Goal: Task Accomplishment & Management: Complete application form

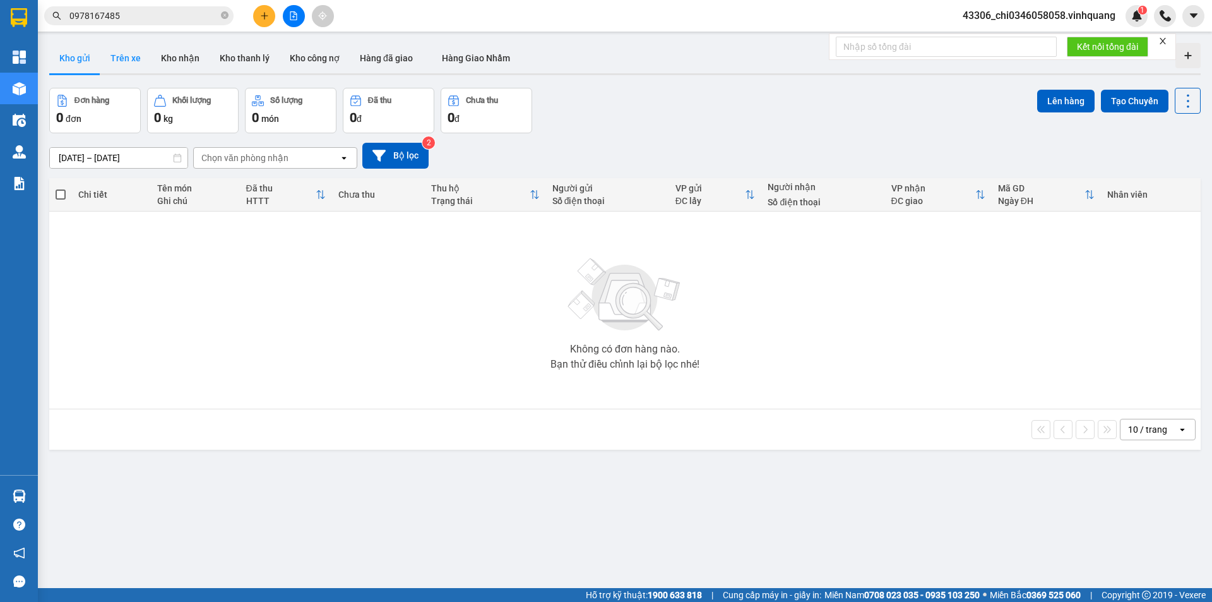
click at [133, 56] on button "Trên xe" at bounding box center [125, 58] width 50 height 30
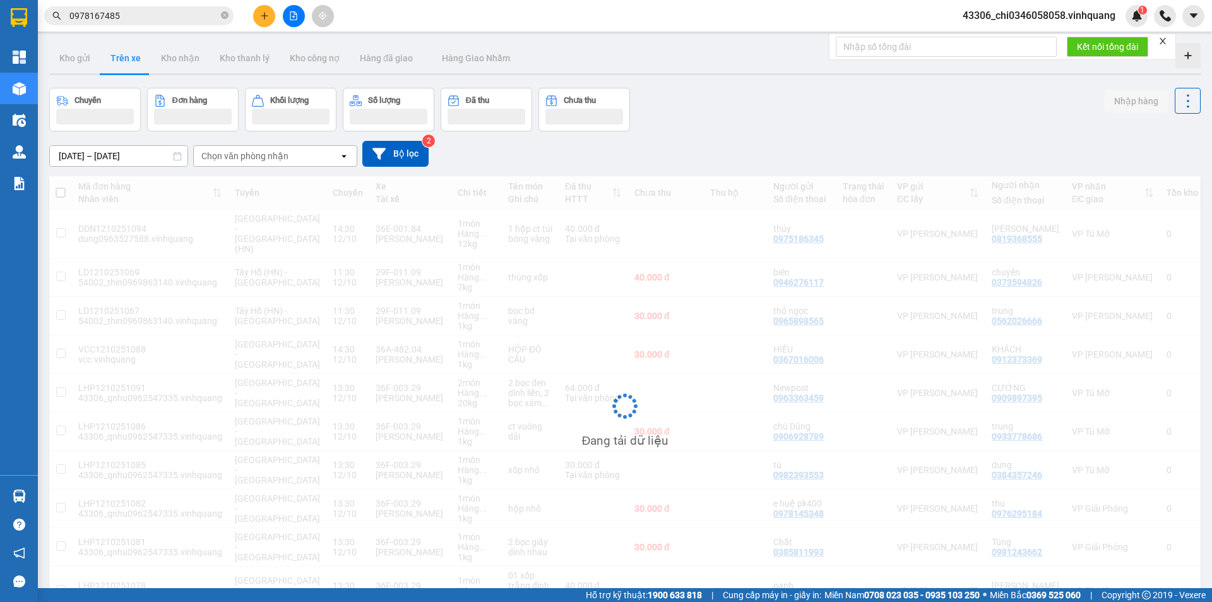
click at [303, 155] on div "Chọn văn phòng nhận" at bounding box center [266, 156] width 145 height 20
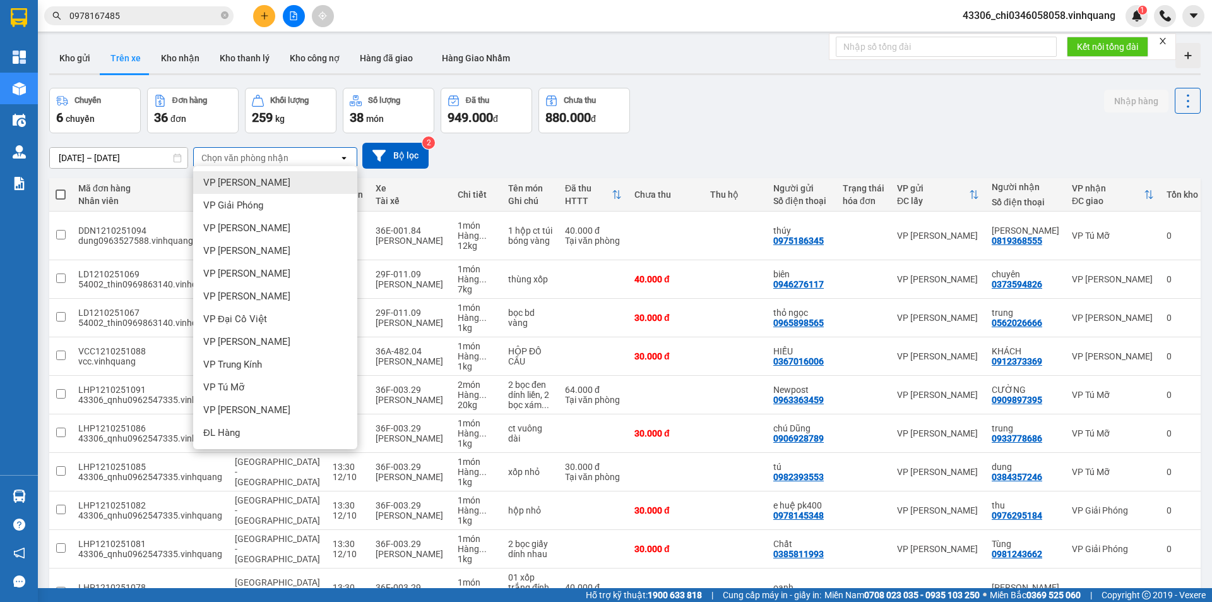
click at [278, 185] on span "VP [PERSON_NAME]" at bounding box center [246, 182] width 87 height 13
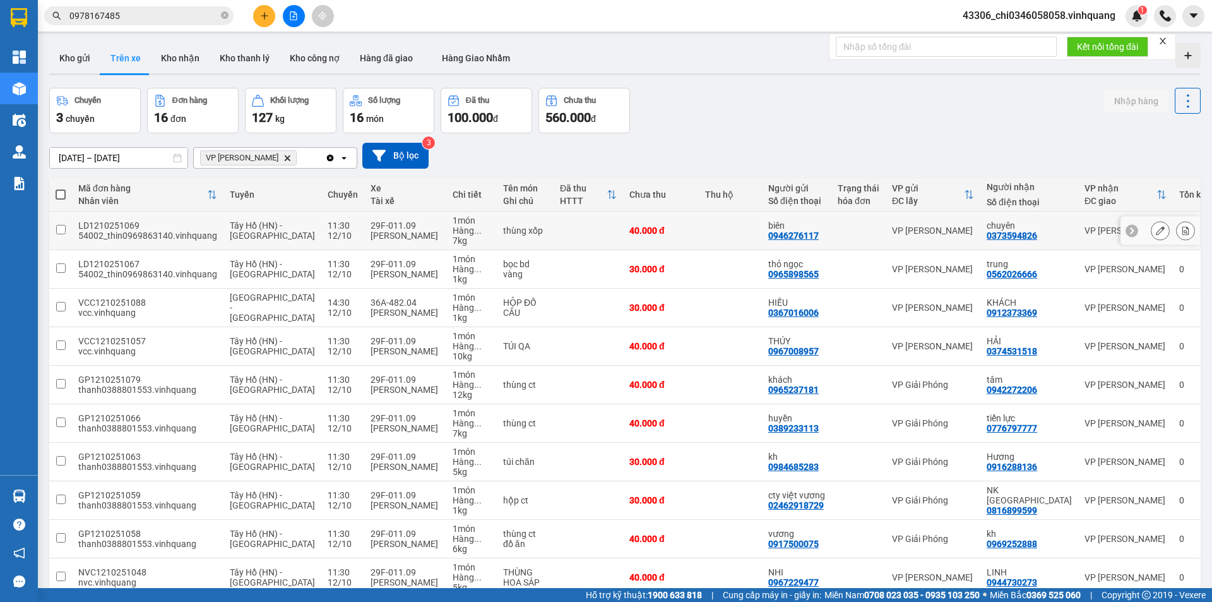
click at [60, 225] on input "checkbox" at bounding box center [60, 229] width 9 height 9
checkbox input "true"
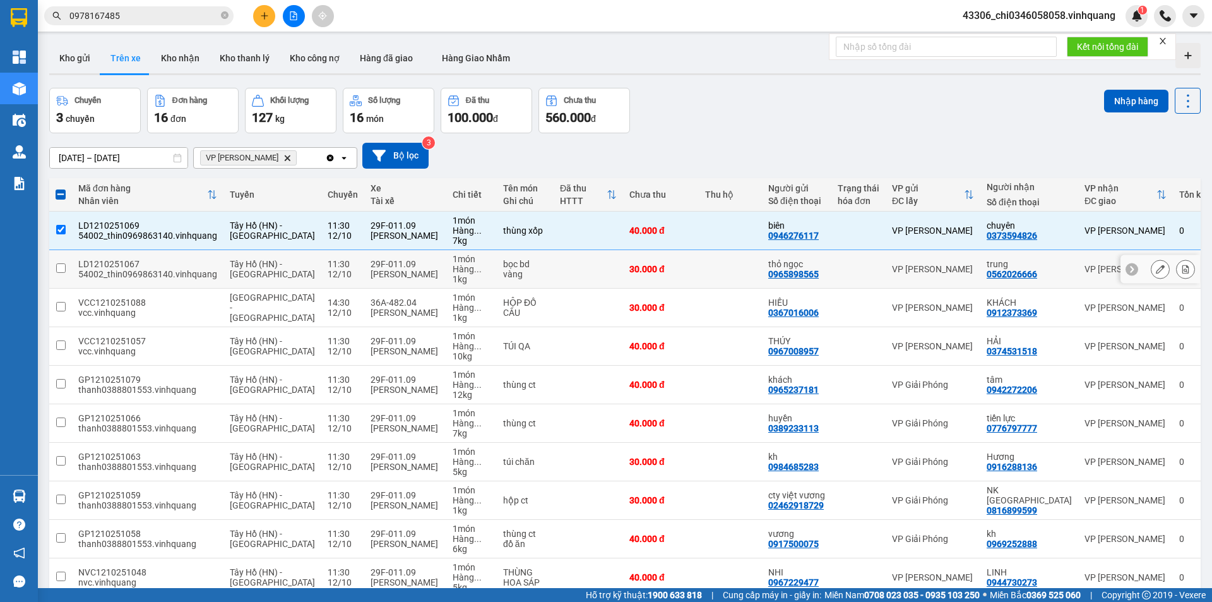
click at [63, 266] on input "checkbox" at bounding box center [60, 267] width 9 height 9
checkbox input "true"
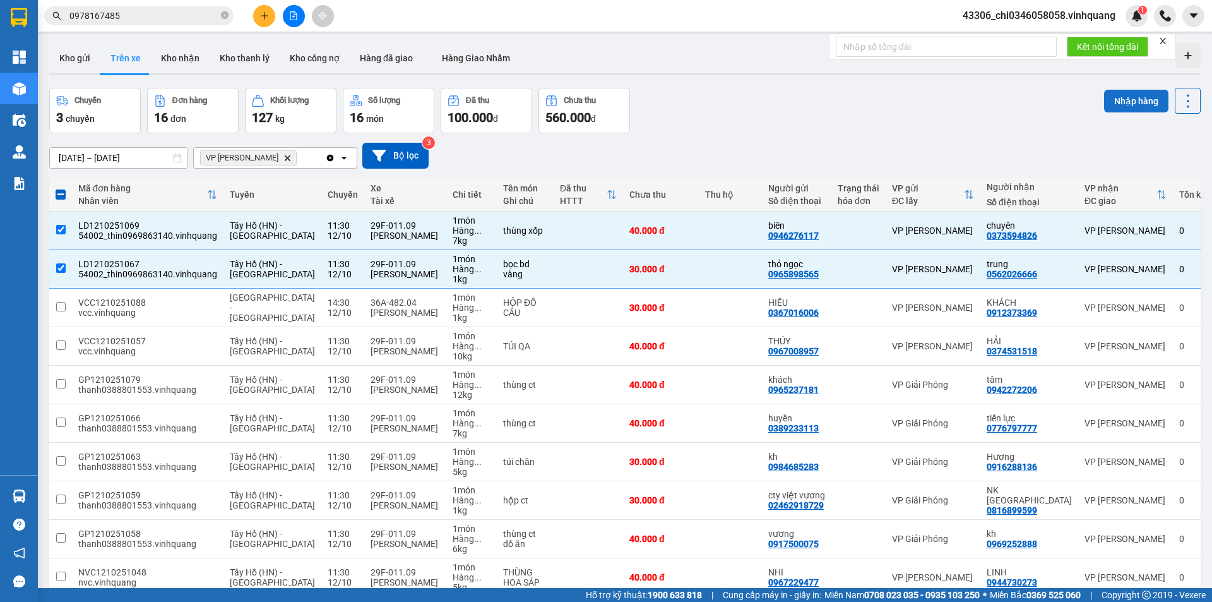
click at [1146, 98] on button "Nhập hàng" at bounding box center [1136, 101] width 64 height 23
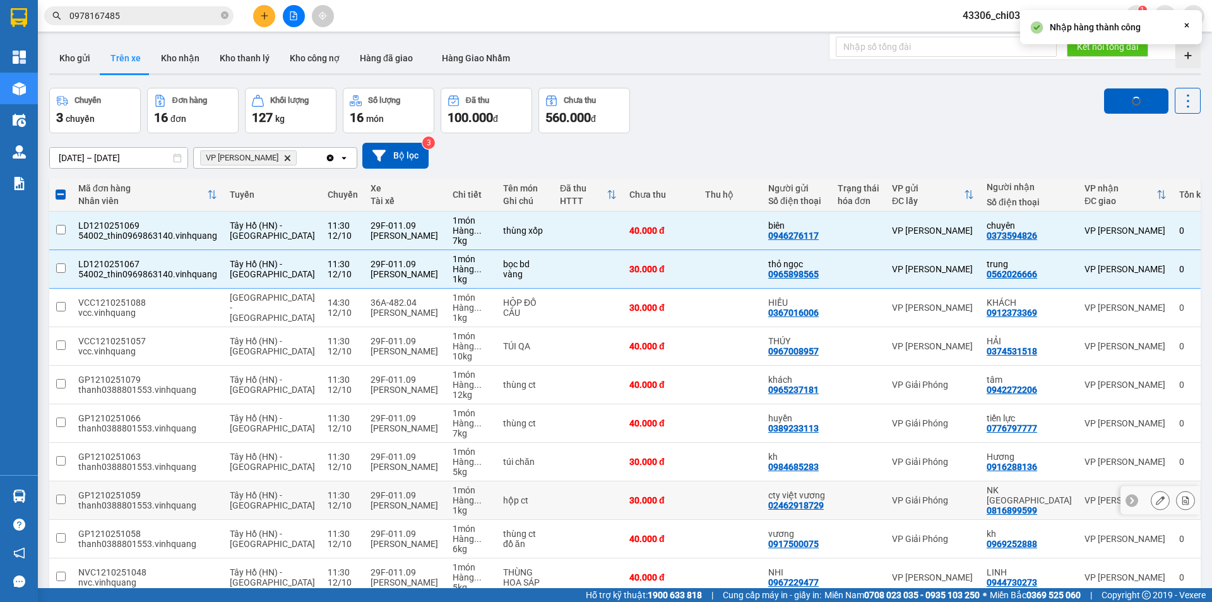
checkbox input "false"
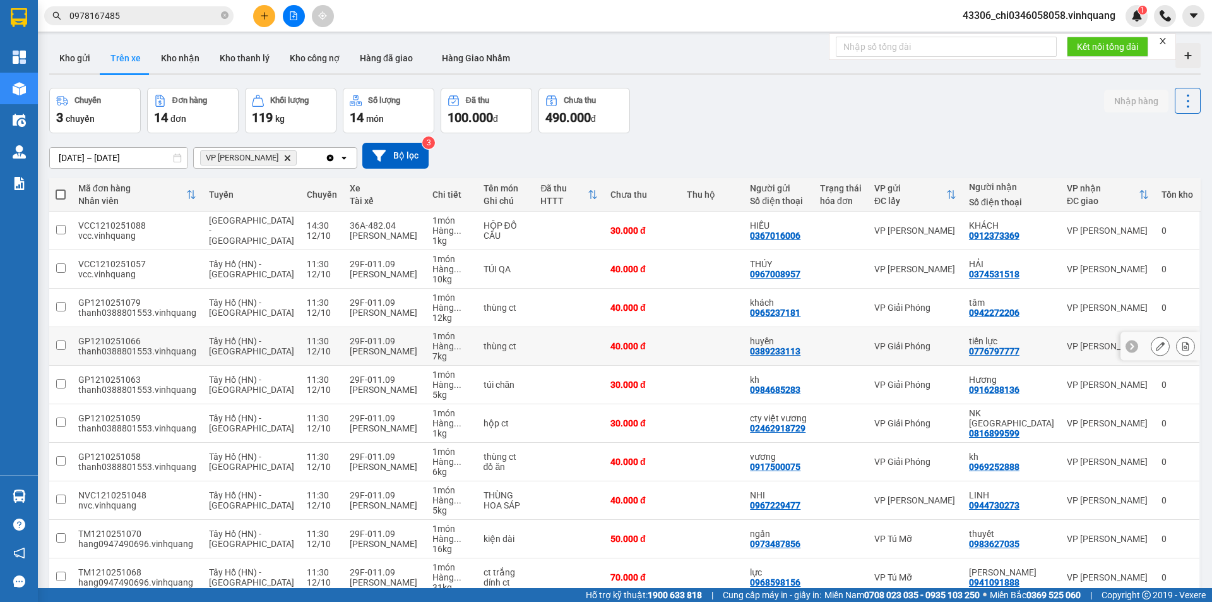
click at [60, 347] on input "checkbox" at bounding box center [60, 344] width 9 height 9
checkbox input "true"
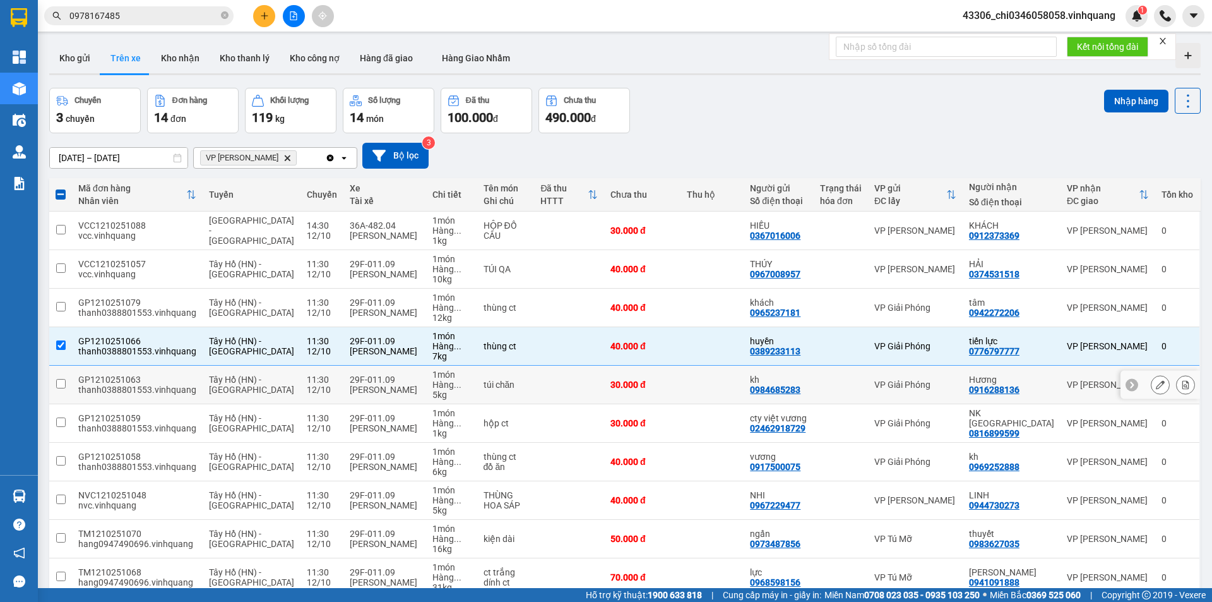
click at [62, 382] on input "checkbox" at bounding box center [60, 383] width 9 height 9
checkbox input "true"
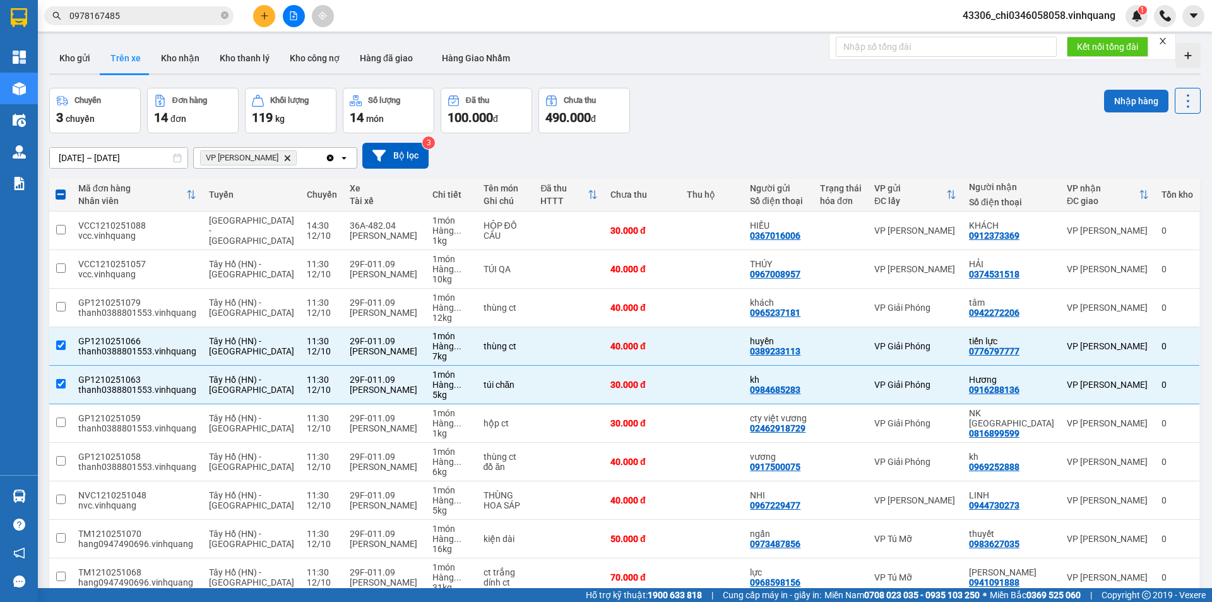
drag, startPoint x: 1125, startPoint y: 100, endPoint x: 1118, endPoint y: 103, distance: 8.2
click at [1125, 99] on button "Nhập hàng" at bounding box center [1136, 101] width 64 height 23
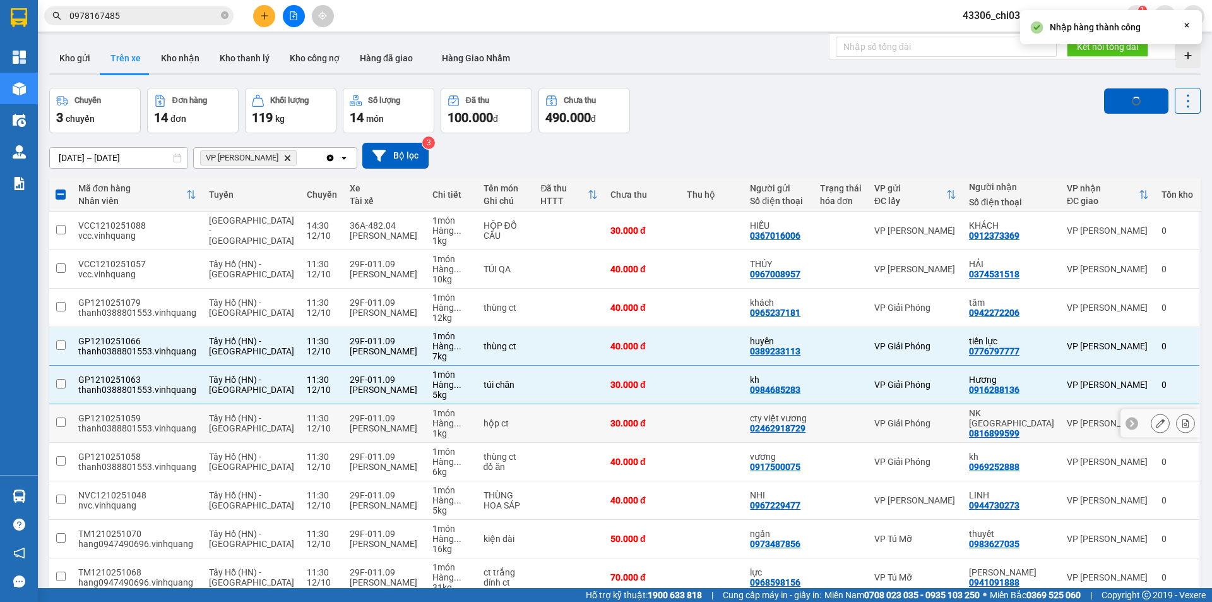
checkbox input "false"
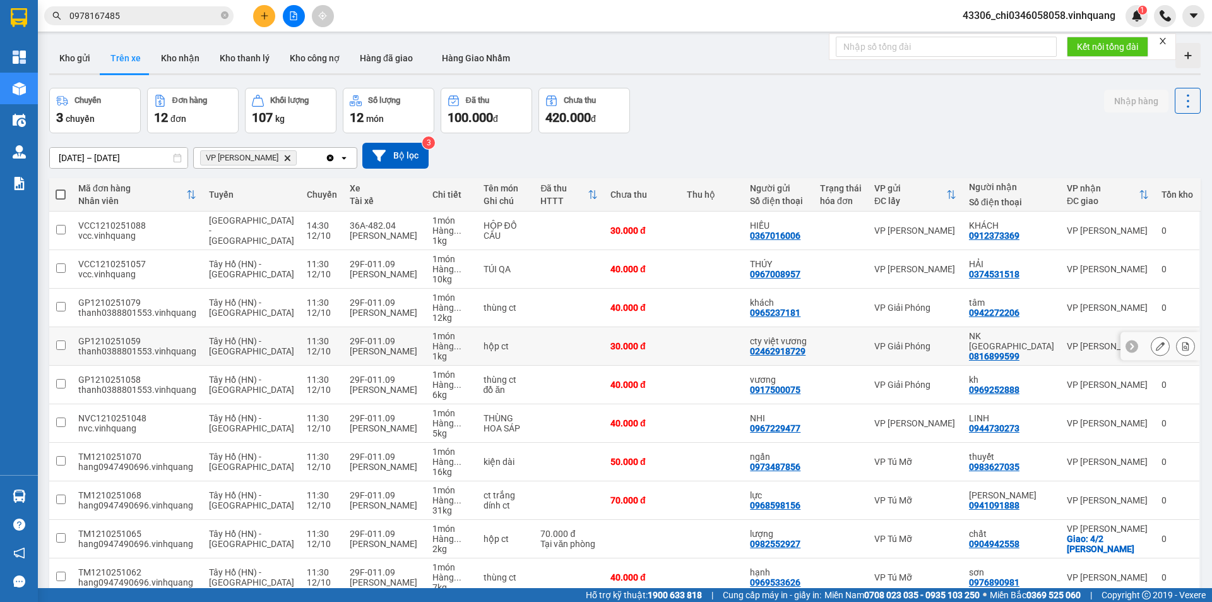
click at [60, 344] on input "checkbox" at bounding box center [60, 344] width 9 height 9
checkbox input "true"
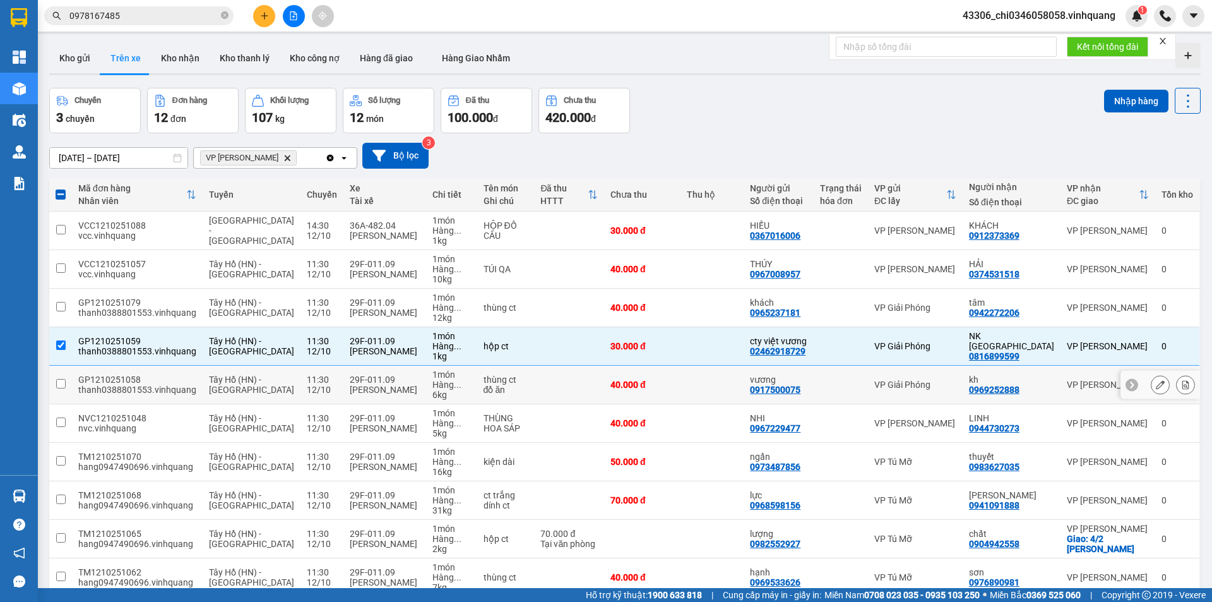
click at [61, 384] on input "checkbox" at bounding box center [60, 383] width 9 height 9
checkbox input "true"
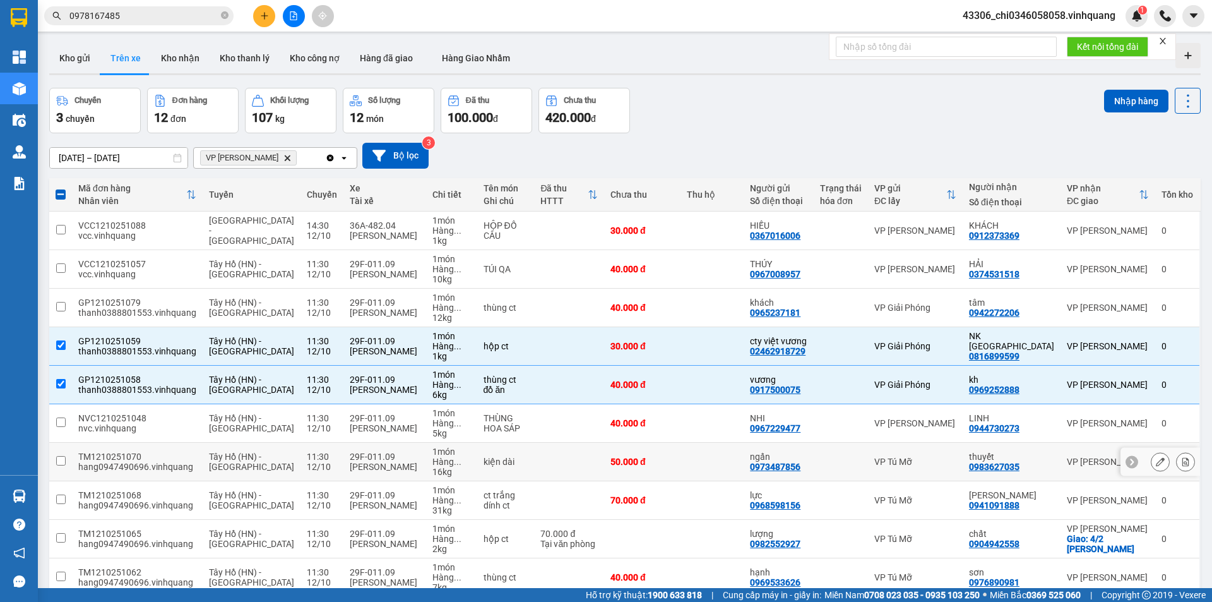
click at [62, 461] on input "checkbox" at bounding box center [60, 460] width 9 height 9
checkbox input "true"
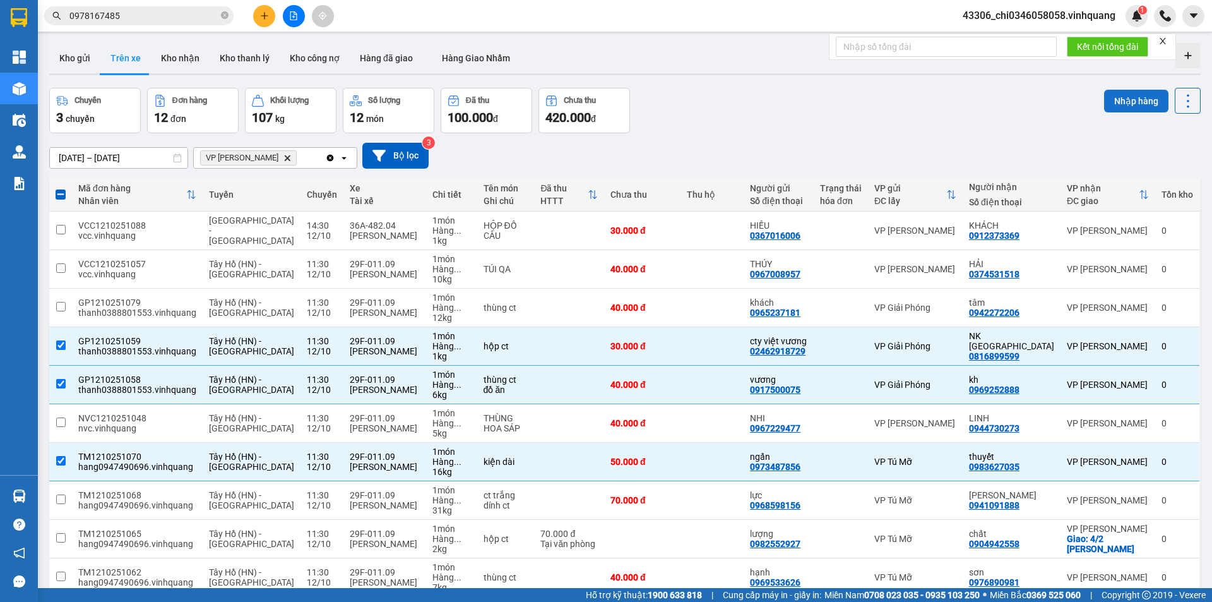
click at [1136, 96] on button "Nhập hàng" at bounding box center [1136, 101] width 64 height 23
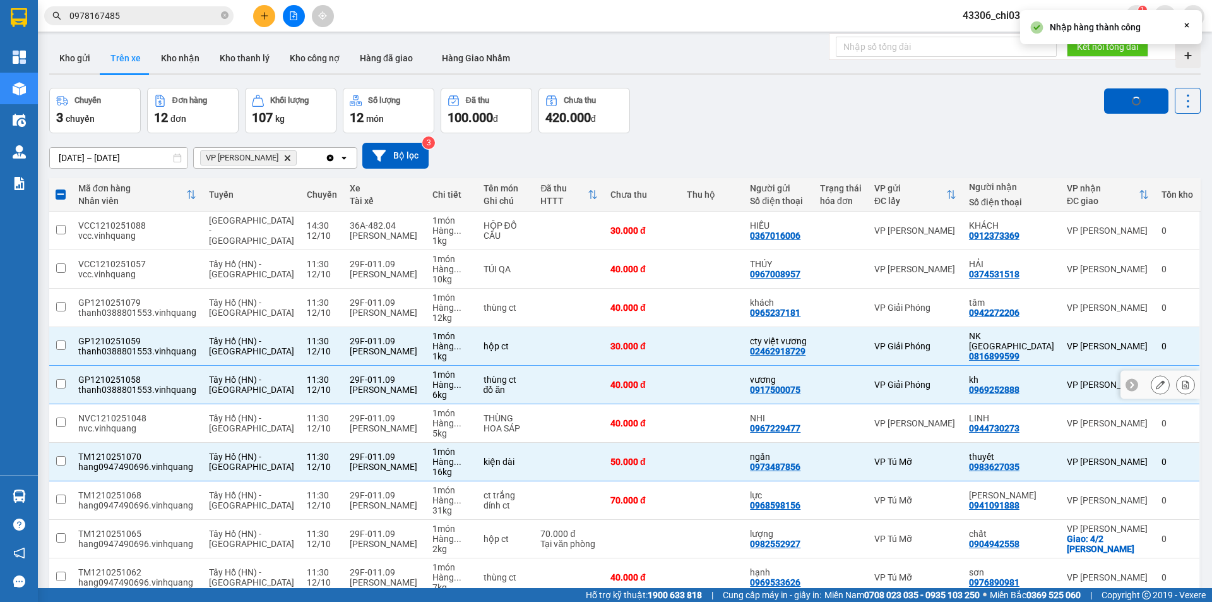
checkbox input "false"
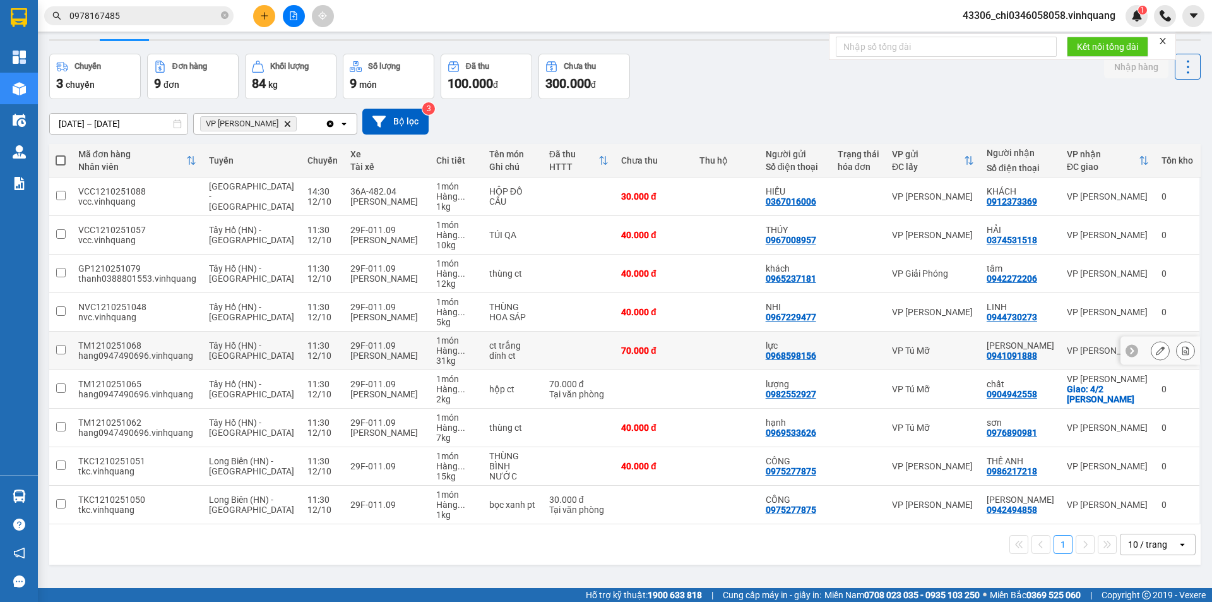
scroll to position [58, 0]
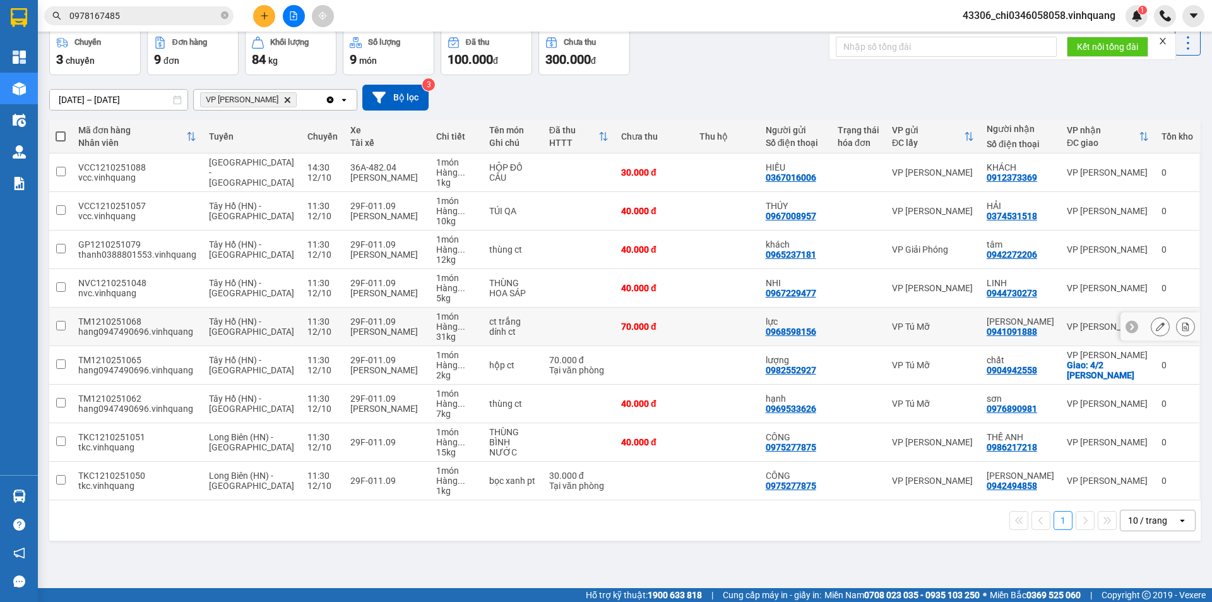
click at [62, 322] on input "checkbox" at bounding box center [60, 325] width 9 height 9
checkbox input "true"
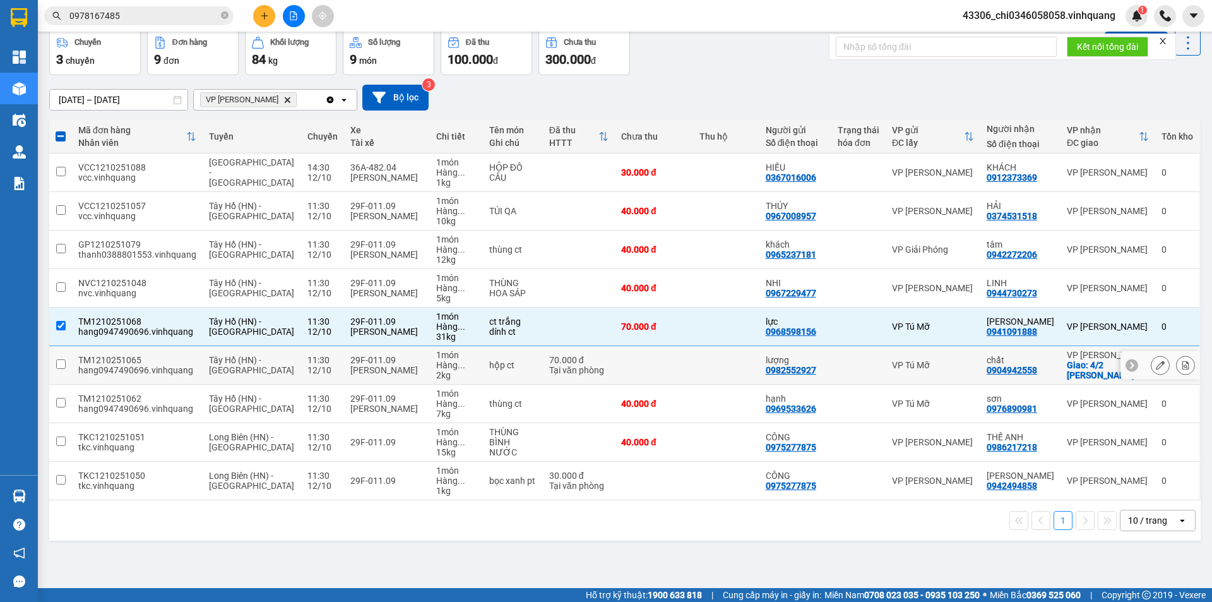
click at [63, 367] on input "checkbox" at bounding box center [60, 363] width 9 height 9
checkbox input "true"
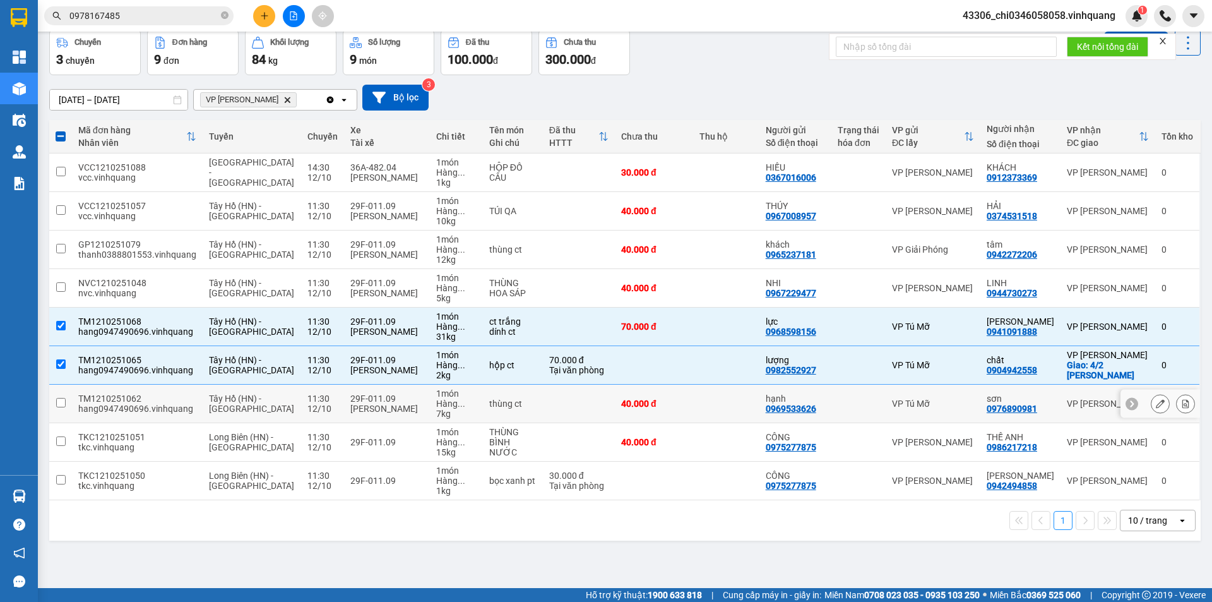
click at [62, 407] on input "checkbox" at bounding box center [60, 402] width 9 height 9
checkbox input "true"
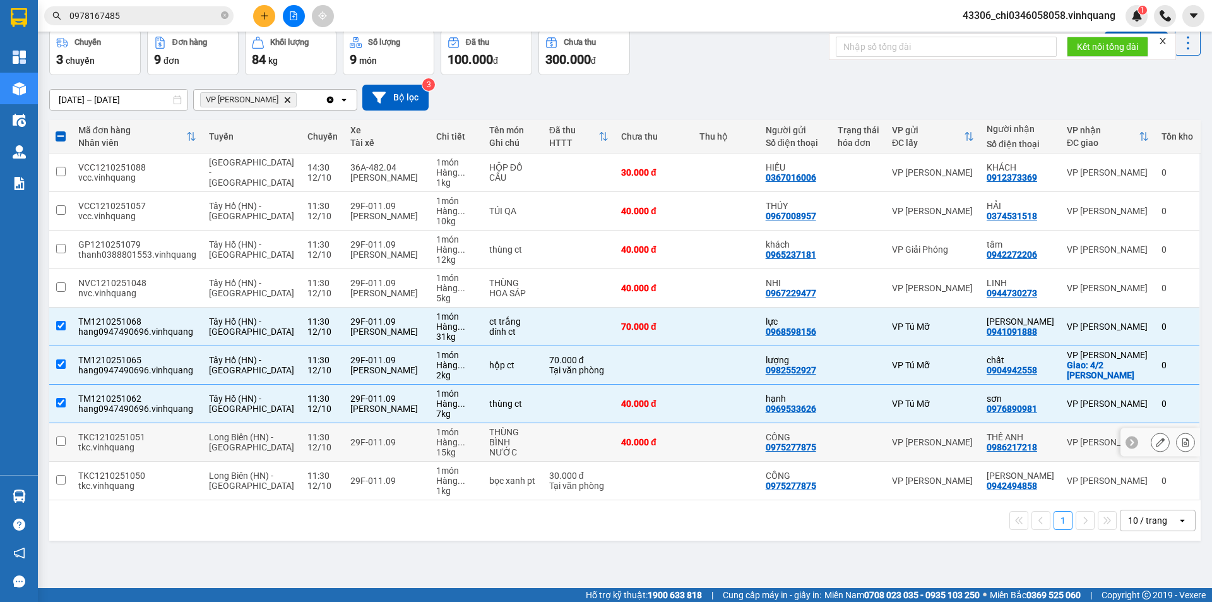
click at [59, 446] on input "checkbox" at bounding box center [60, 440] width 9 height 9
checkbox input "true"
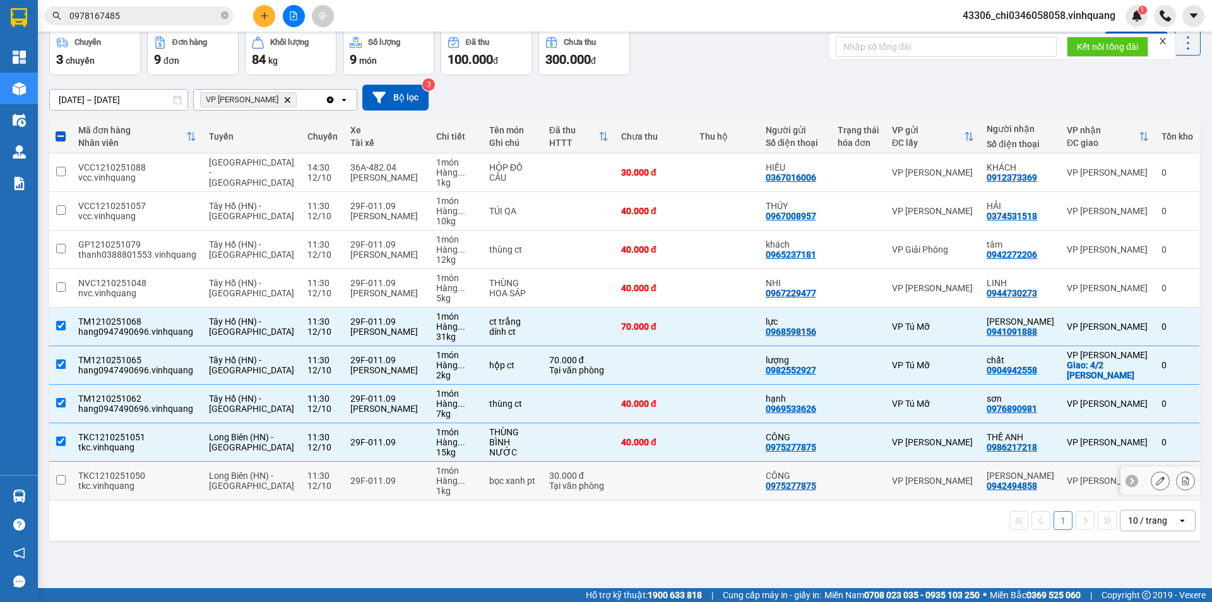
click at [61, 484] on input "checkbox" at bounding box center [60, 479] width 9 height 9
checkbox input "true"
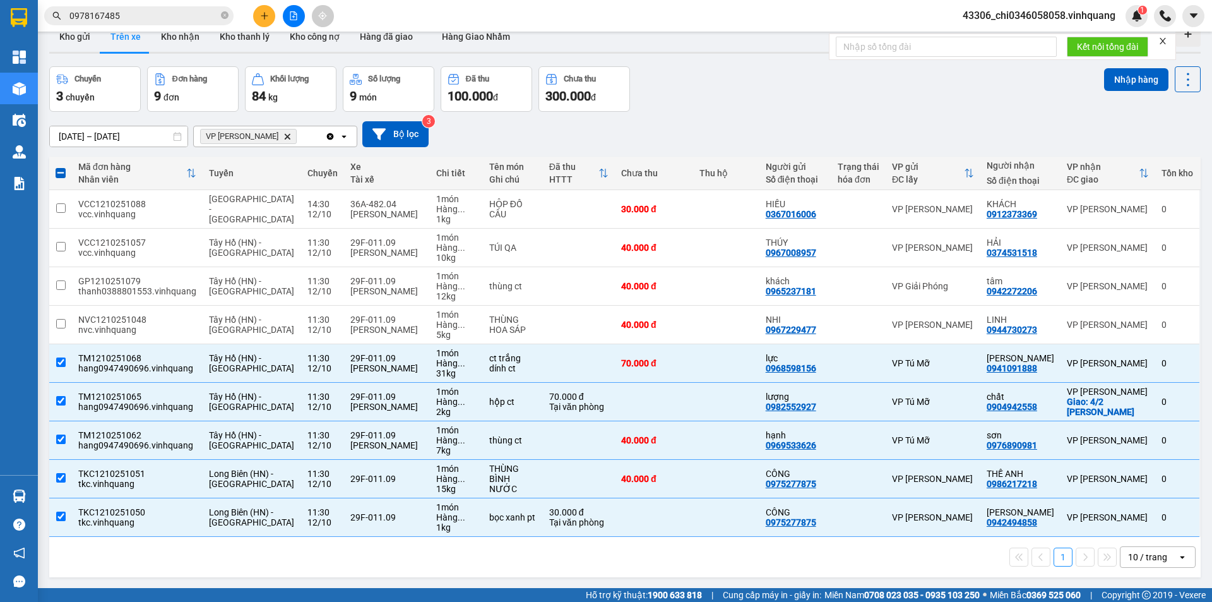
scroll to position [0, 0]
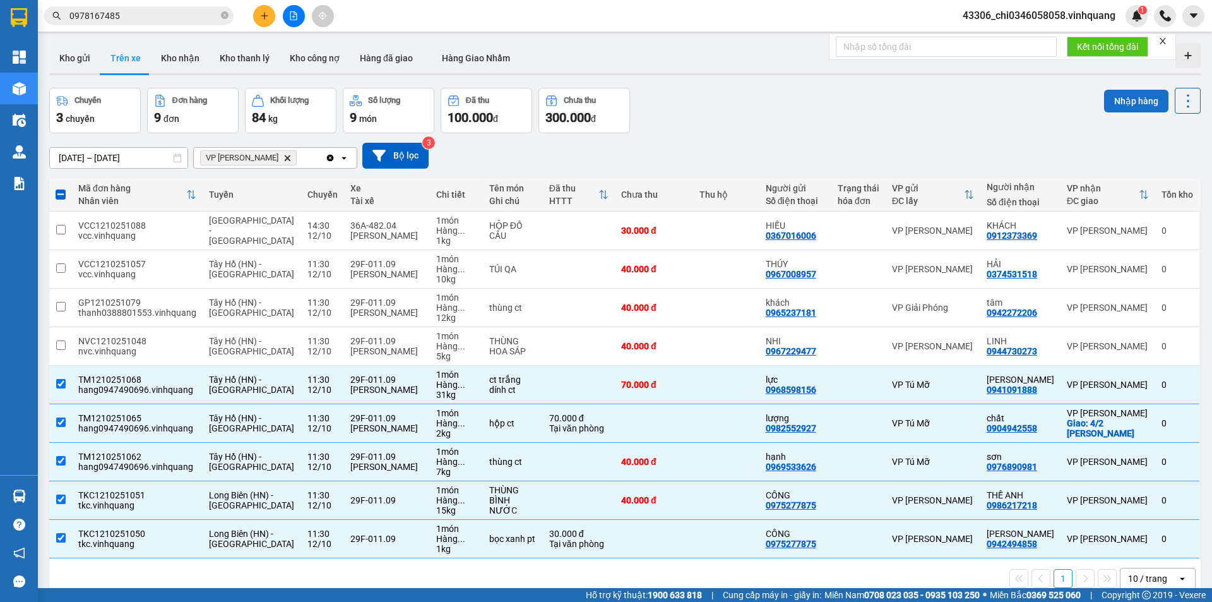
click at [1120, 96] on button "Nhập hàng" at bounding box center [1136, 101] width 64 height 23
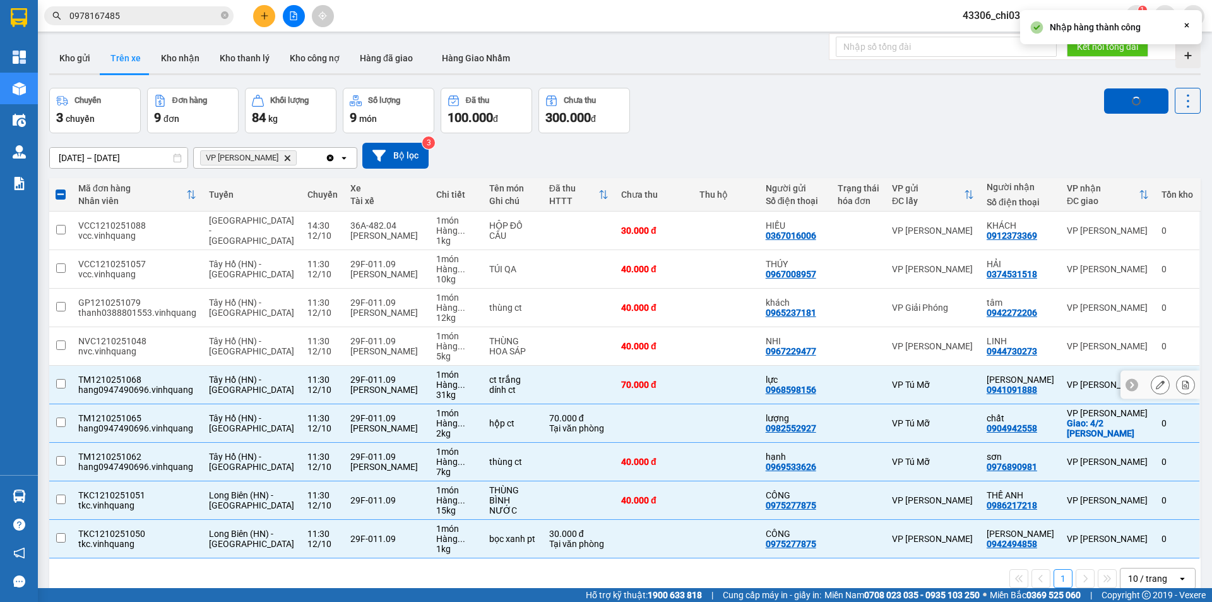
checkbox input "false"
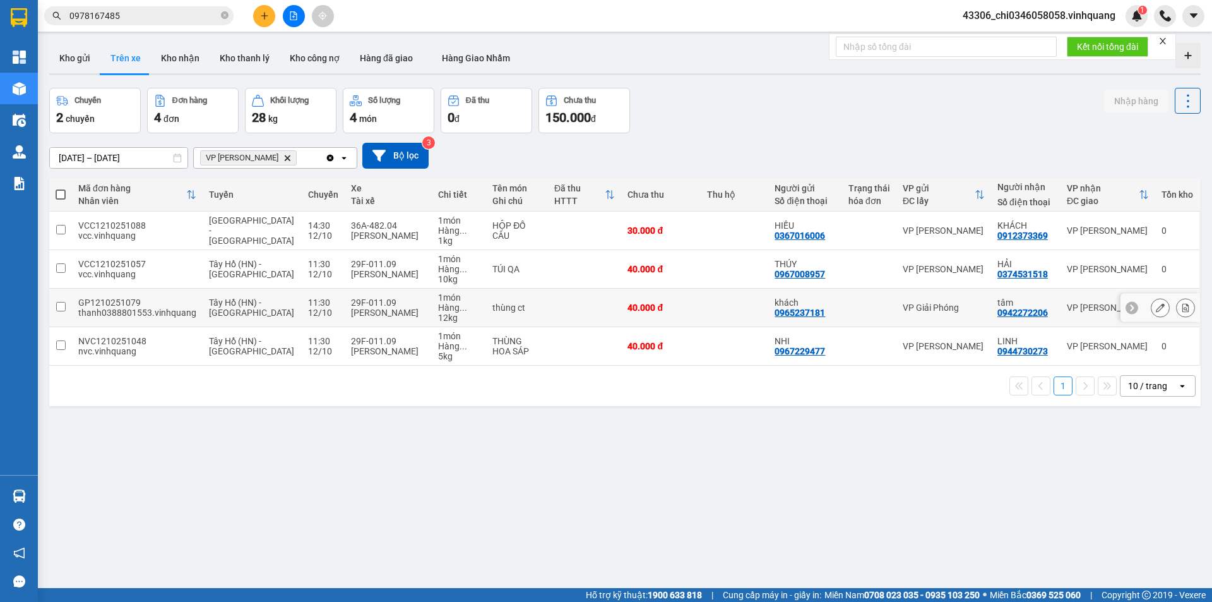
click at [63, 304] on input "checkbox" at bounding box center [60, 306] width 9 height 9
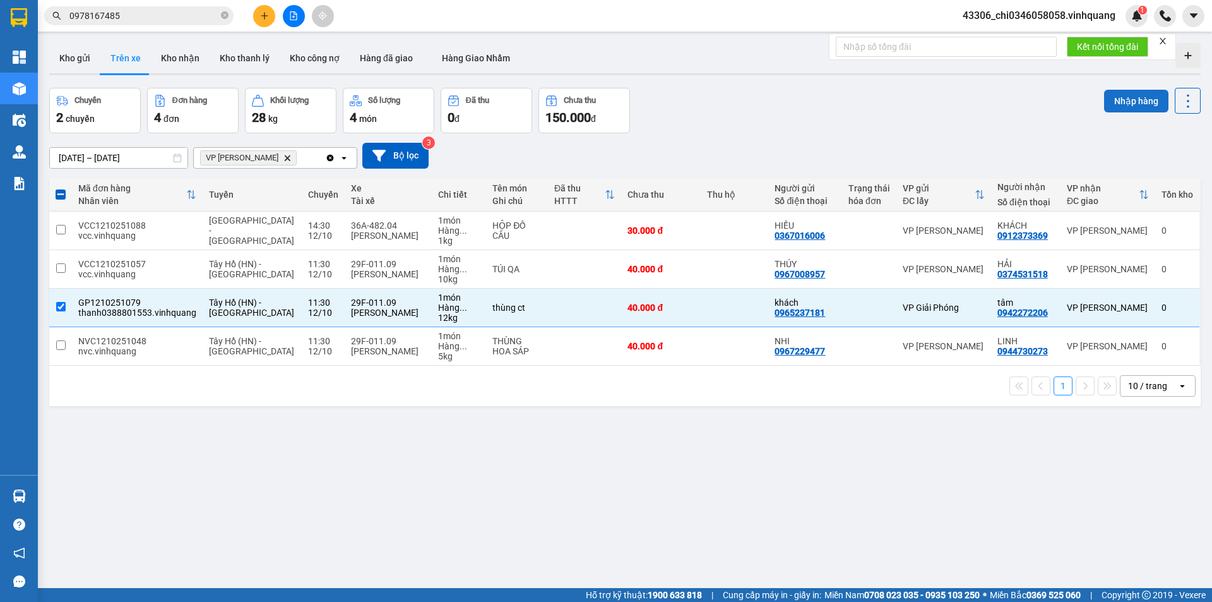
click at [1129, 104] on button "Nhập hàng" at bounding box center [1136, 101] width 64 height 23
checkbox input "false"
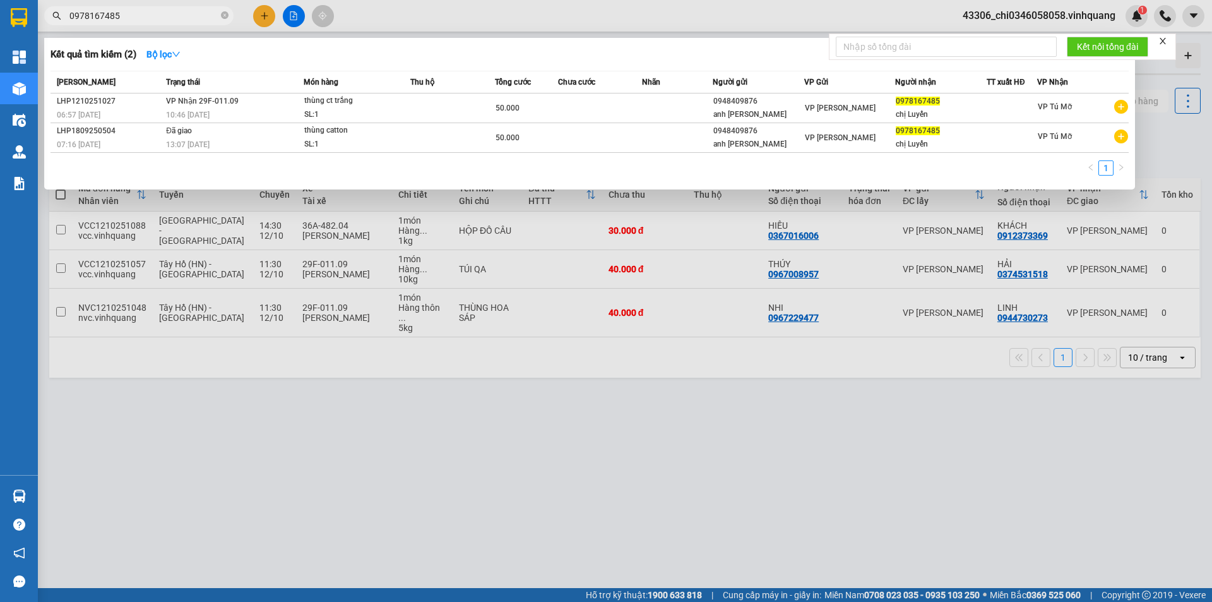
drag, startPoint x: 131, startPoint y: 15, endPoint x: 0, endPoint y: 2, distance: 131.9
click at [0, 1] on section "Kết quả tìm kiếm ( 2 ) Bộ lọc Mã ĐH Trạng thái Món hàng Thu hộ Tổng cước Chưa c…" at bounding box center [606, 301] width 1212 height 602
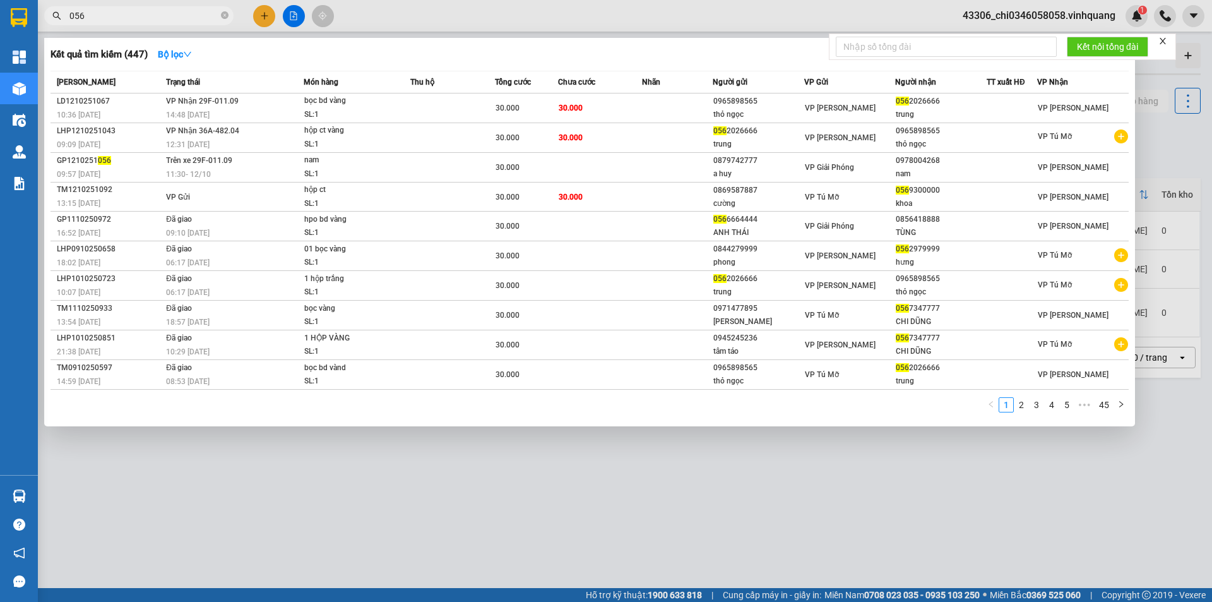
drag, startPoint x: 91, startPoint y: 13, endPoint x: 74, endPoint y: 9, distance: 16.8
click at [74, 9] on input "056" at bounding box center [143, 16] width 149 height 14
click at [112, 11] on input "056" at bounding box center [143, 16] width 149 height 14
click at [285, 496] on div at bounding box center [606, 301] width 1212 height 602
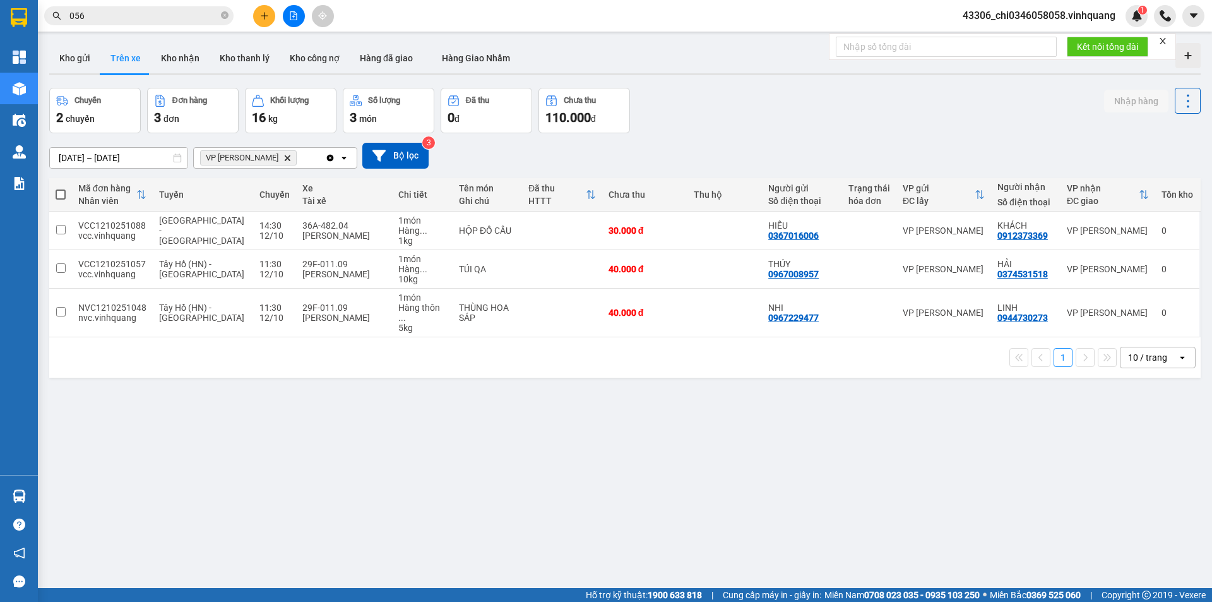
click at [110, 15] on input "056" at bounding box center [143, 16] width 149 height 14
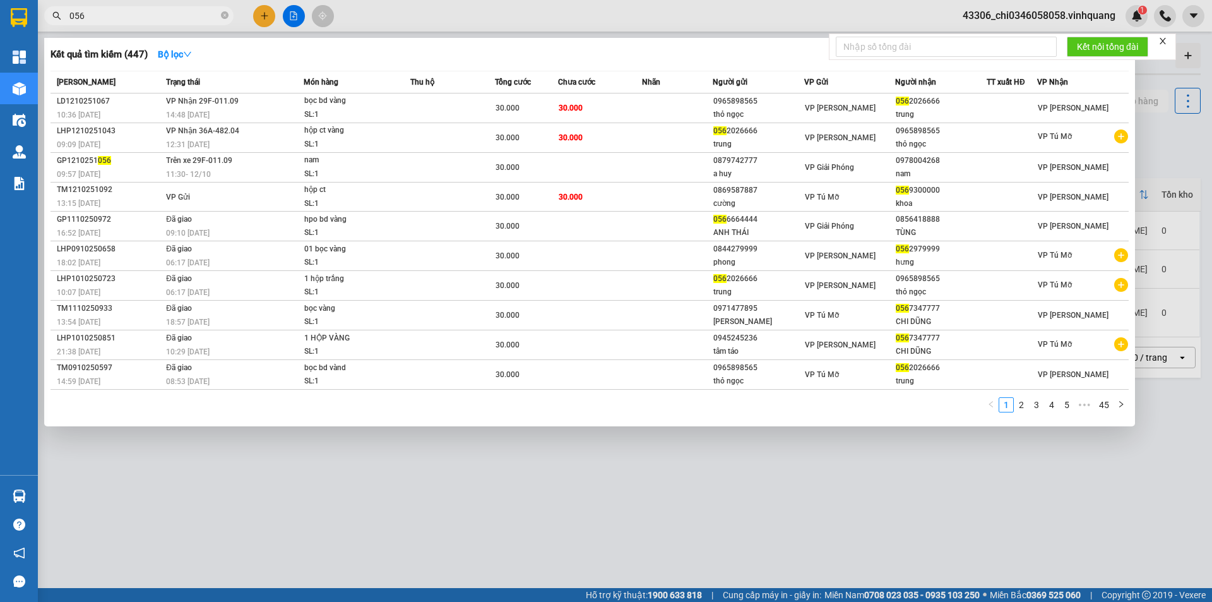
drag, startPoint x: 810, startPoint y: 505, endPoint x: 948, endPoint y: 187, distance: 346.8
click at [810, 502] on div at bounding box center [606, 301] width 1212 height 602
drag, startPoint x: 93, startPoint y: 10, endPoint x: 59, endPoint y: 5, distance: 35.1
click at [61, 10] on span "056" at bounding box center [138, 15] width 189 height 19
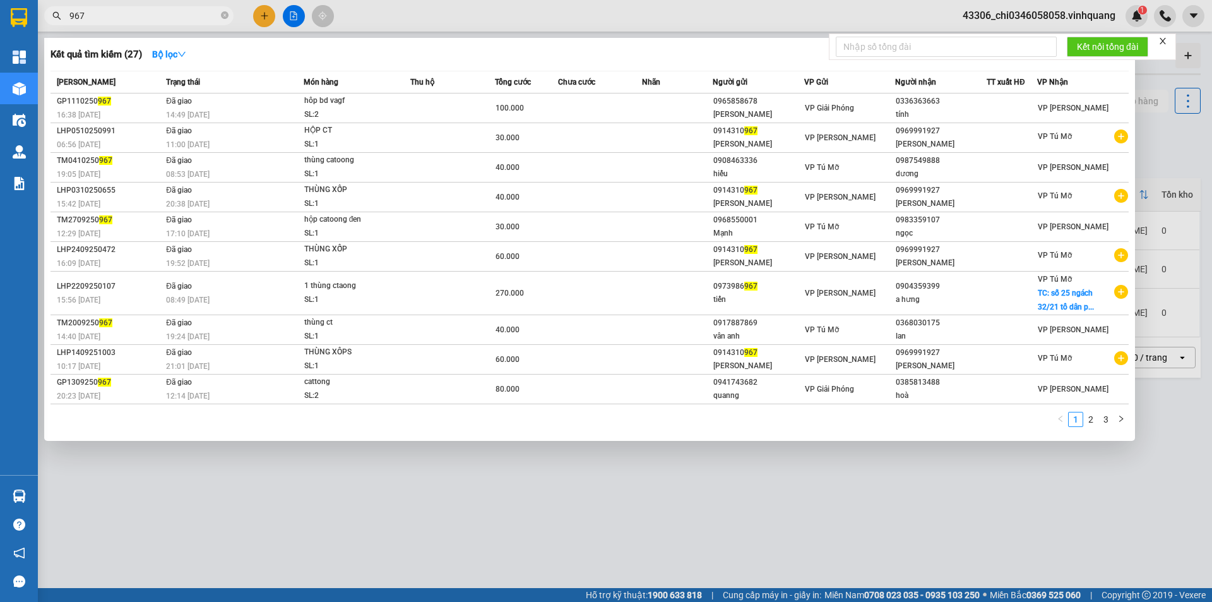
click at [399, 515] on div at bounding box center [606, 301] width 1212 height 602
drag, startPoint x: 99, startPoint y: 9, endPoint x: 65, endPoint y: 9, distance: 34.1
click at [65, 9] on span "967" at bounding box center [138, 15] width 189 height 19
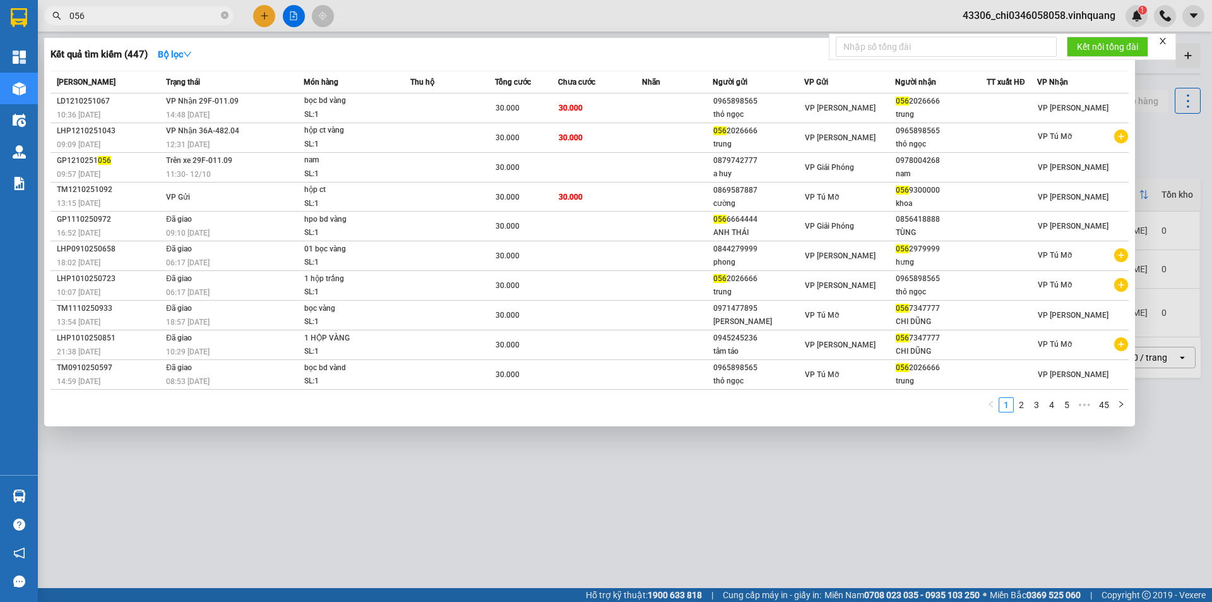
type input "056"
click at [360, 491] on div at bounding box center [606, 301] width 1212 height 602
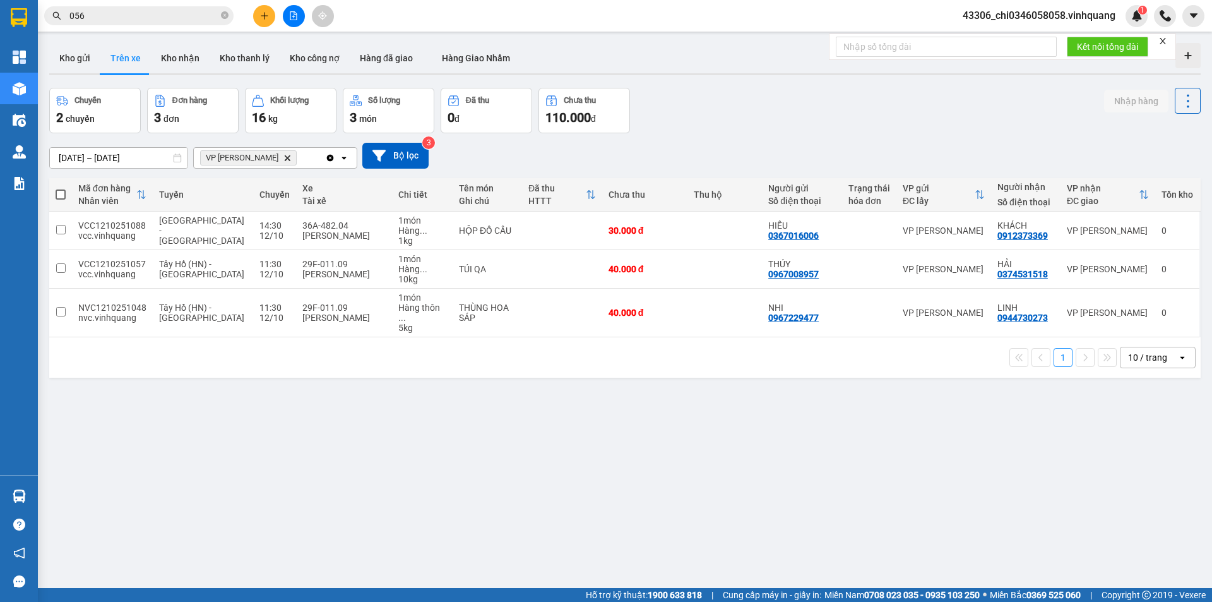
click at [290, 154] on icon "Delete" at bounding box center [287, 158] width 8 height 8
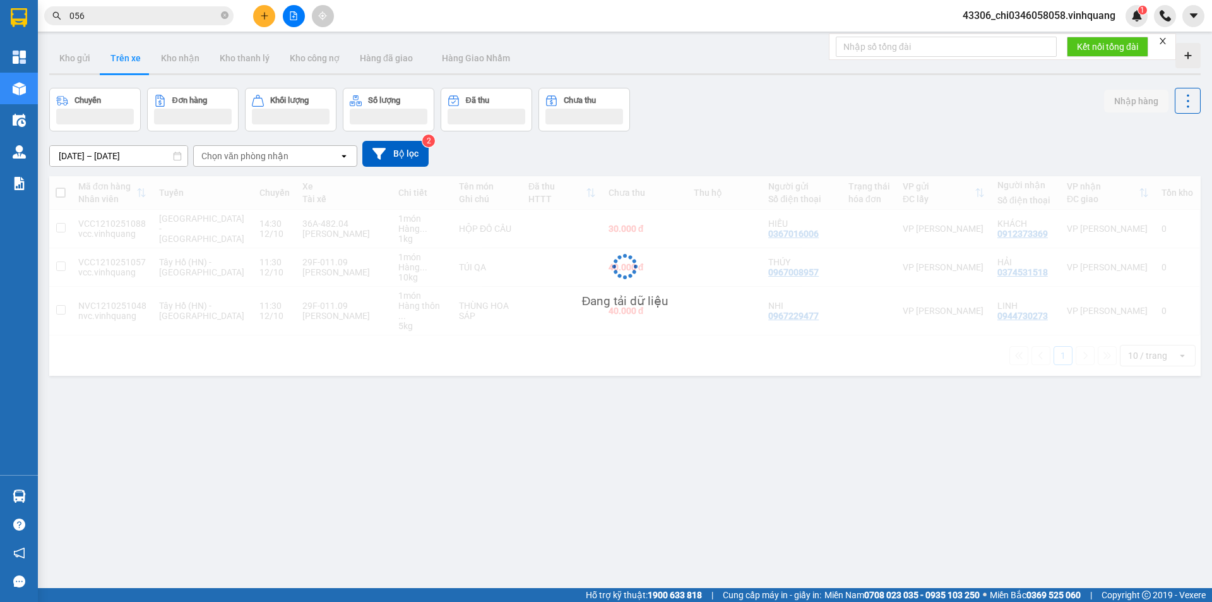
click at [291, 157] on div "Chọn văn phòng nhận" at bounding box center [266, 156] width 145 height 20
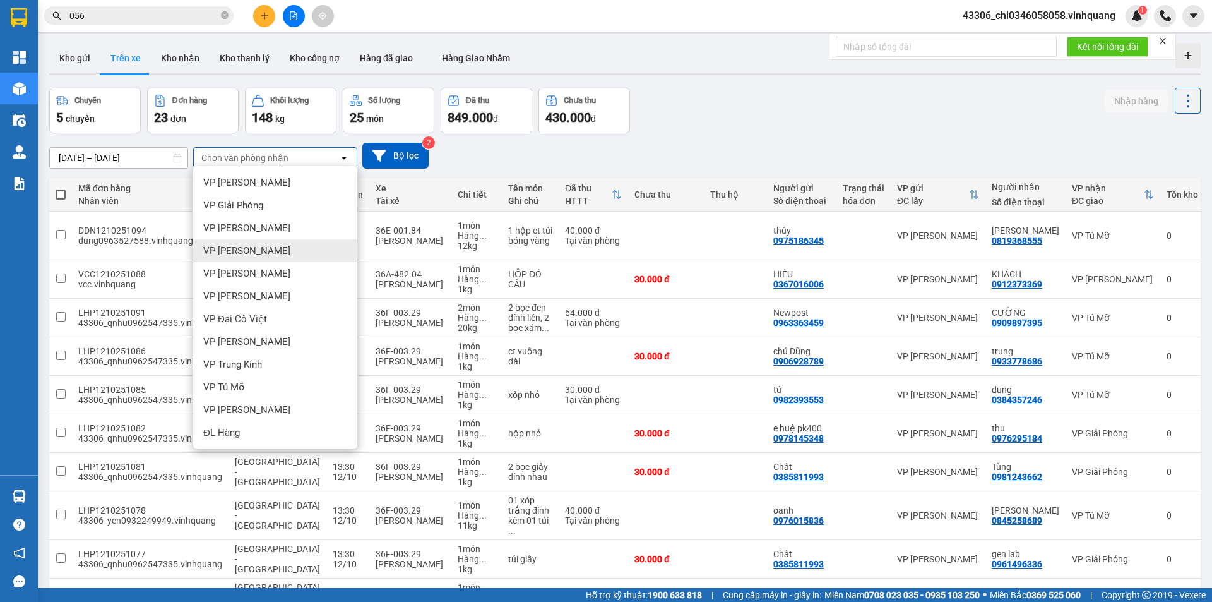
click at [283, 251] on span "VP [PERSON_NAME]" at bounding box center [246, 250] width 87 height 13
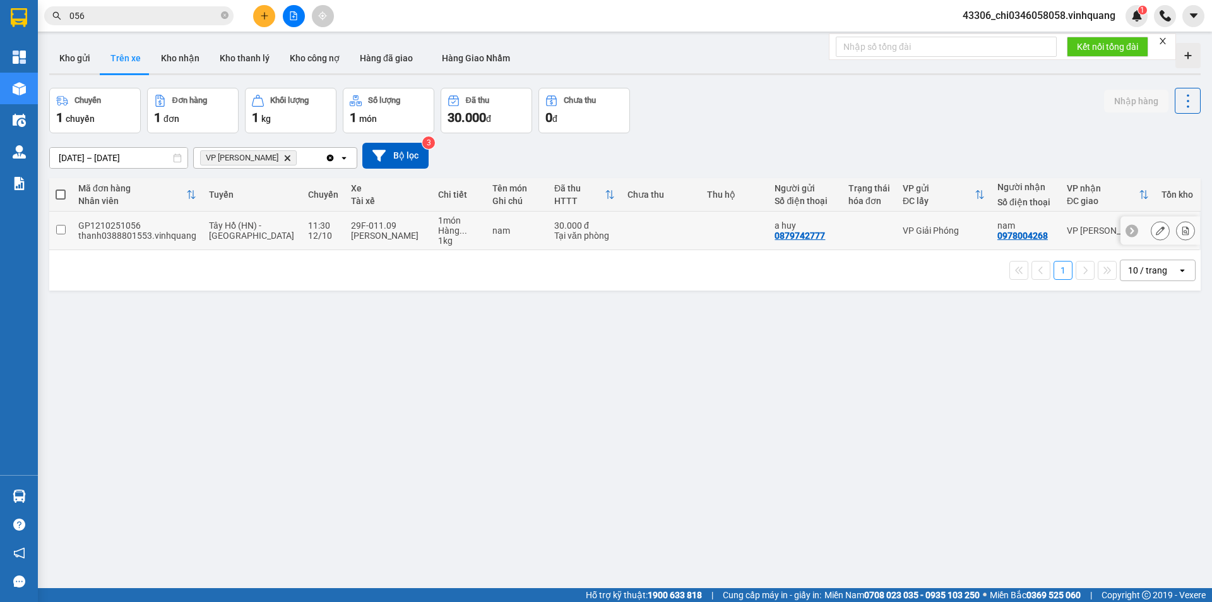
click at [61, 228] on input "checkbox" at bounding box center [60, 229] width 9 height 9
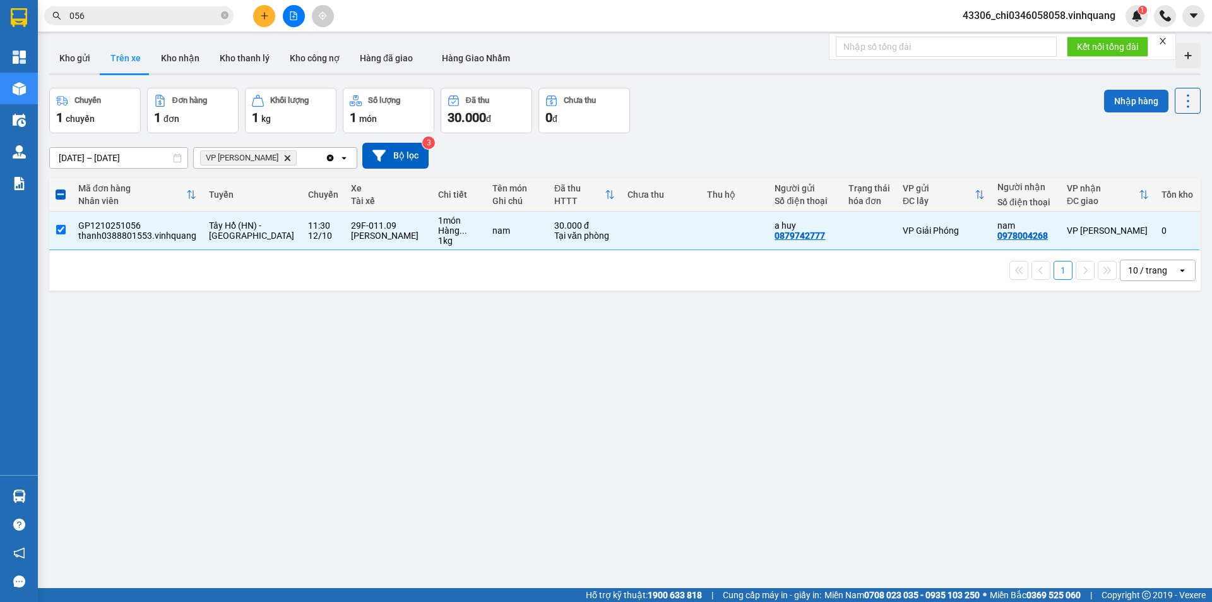
click at [1124, 97] on button "Nhập hàng" at bounding box center [1136, 101] width 64 height 23
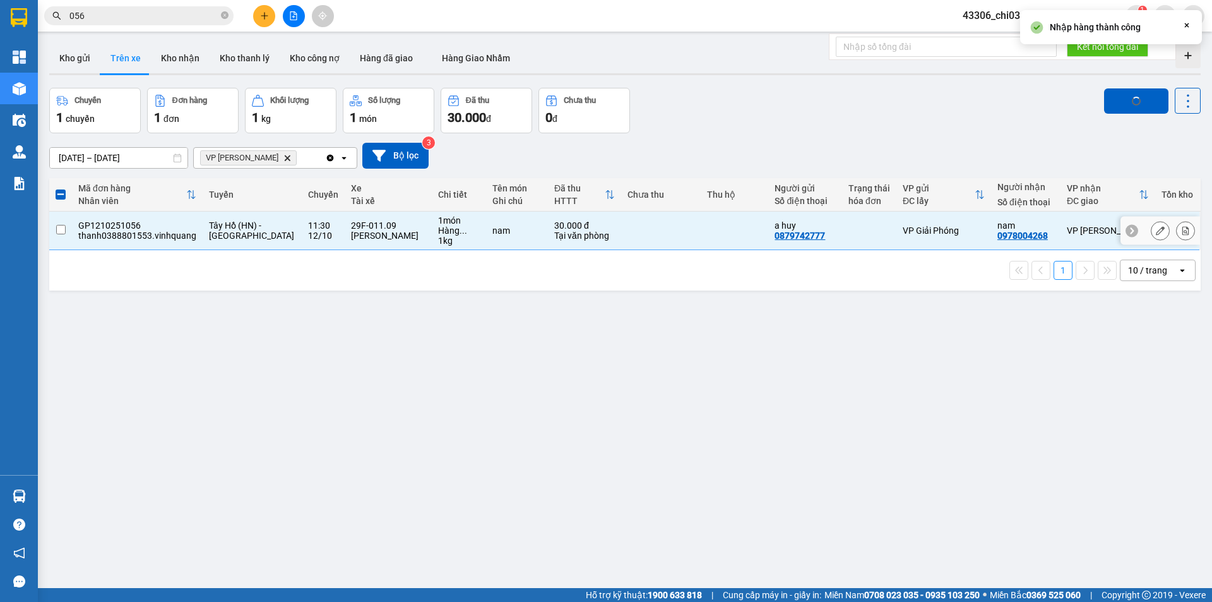
checkbox input "false"
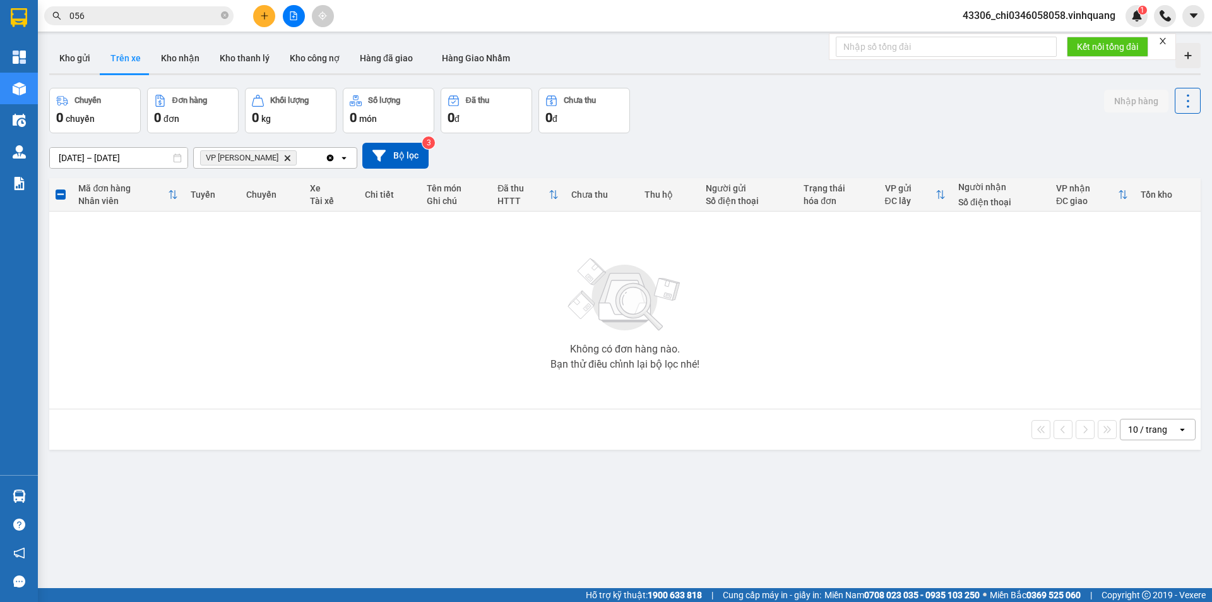
click at [291, 159] on icon "Delete" at bounding box center [287, 158] width 8 height 8
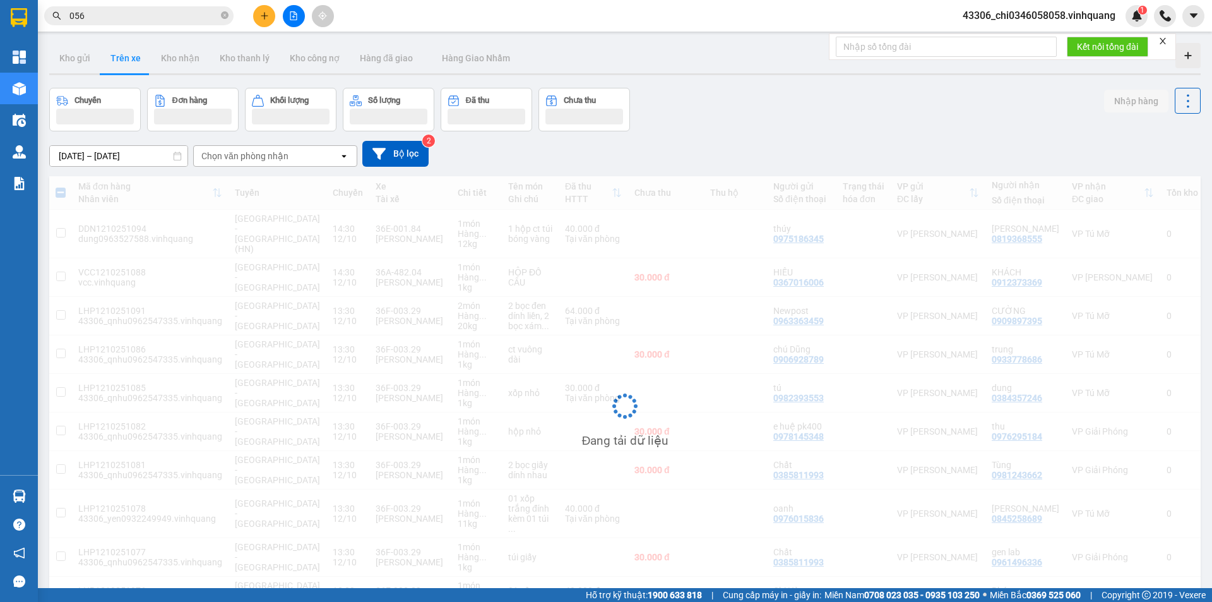
click at [258, 154] on div "Chọn văn phòng nhận" at bounding box center [244, 156] width 87 height 13
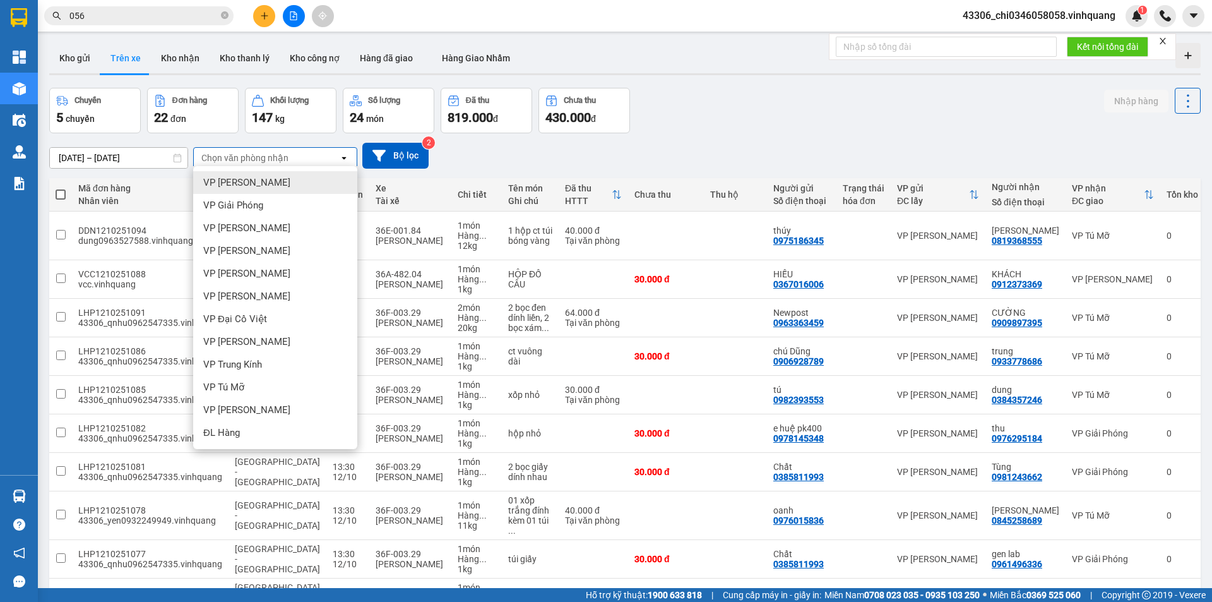
click at [258, 184] on span "VP [PERSON_NAME]" at bounding box center [246, 182] width 87 height 13
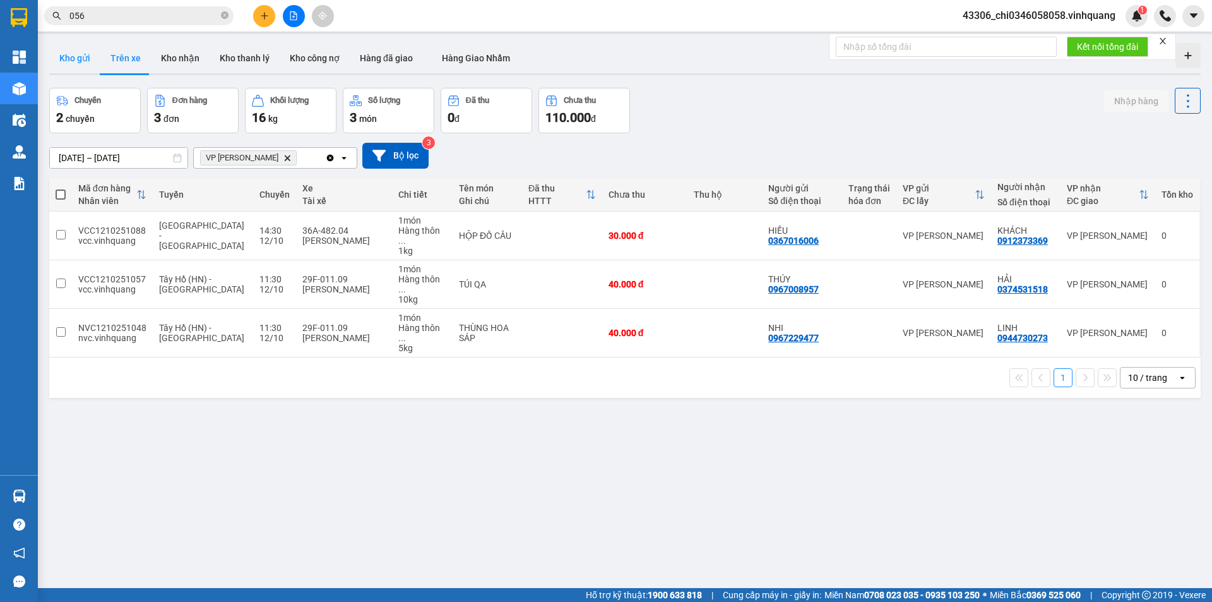
click at [71, 54] on button "Kho gửi" at bounding box center [74, 58] width 51 height 30
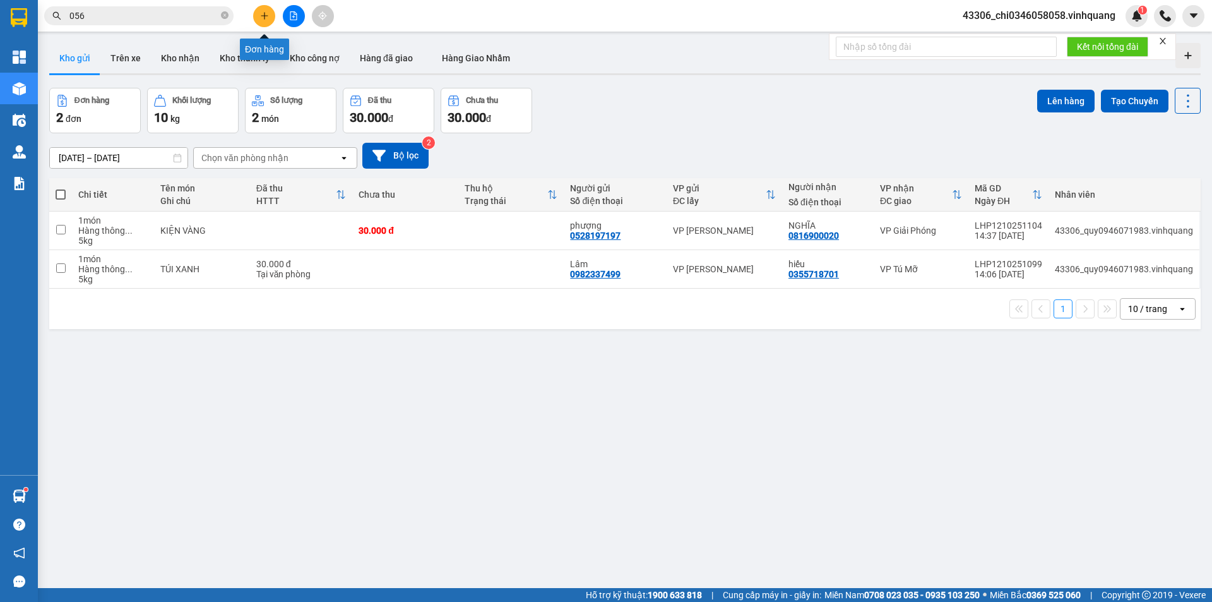
click at [265, 10] on button at bounding box center [264, 16] width 22 height 22
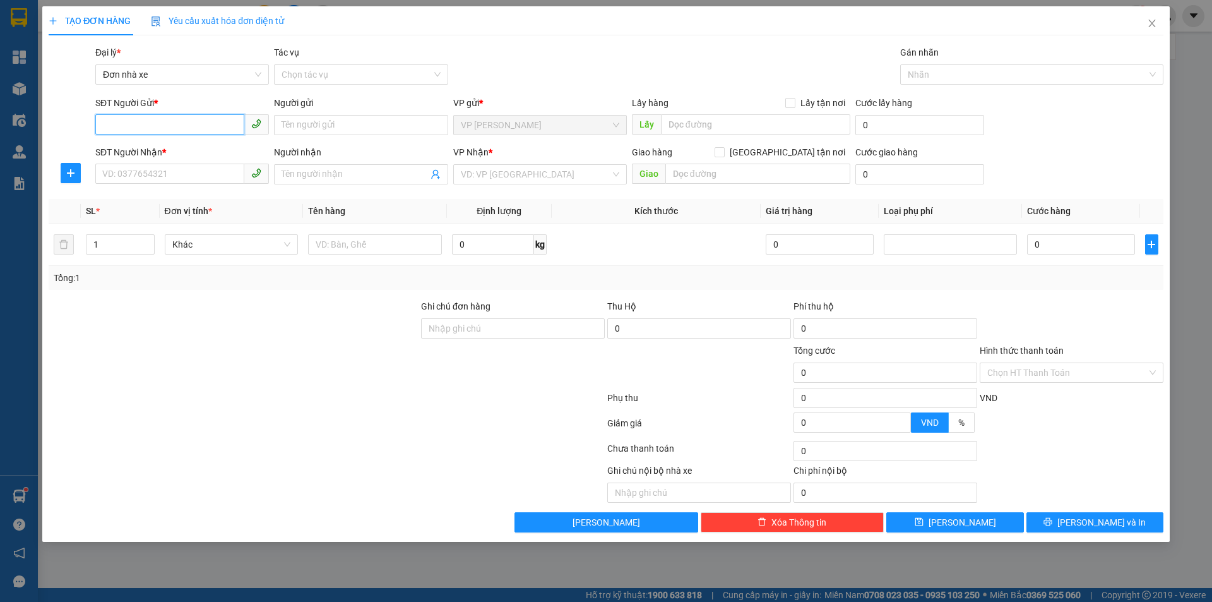
click at [109, 124] on input "SĐT Người Gửi *" at bounding box center [169, 124] width 149 height 20
type input "0369387297"
click at [315, 126] on input "Người gửi" at bounding box center [361, 125] width 174 height 20
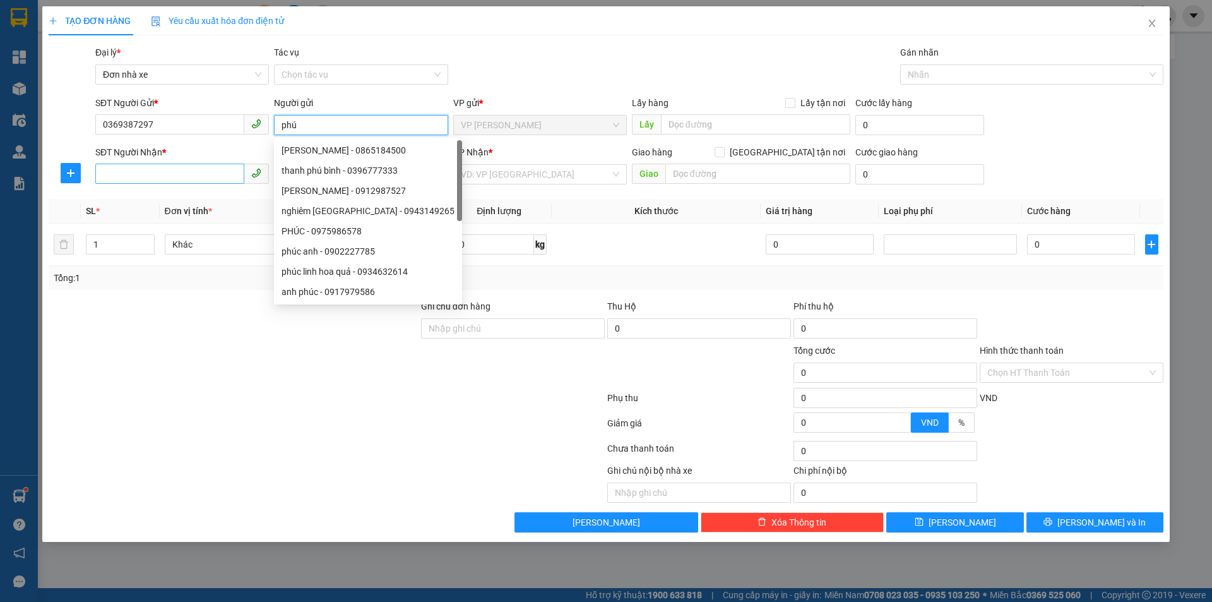
type input "phú"
click at [129, 175] on input "SĐT Người Nhận *" at bounding box center [169, 173] width 149 height 20
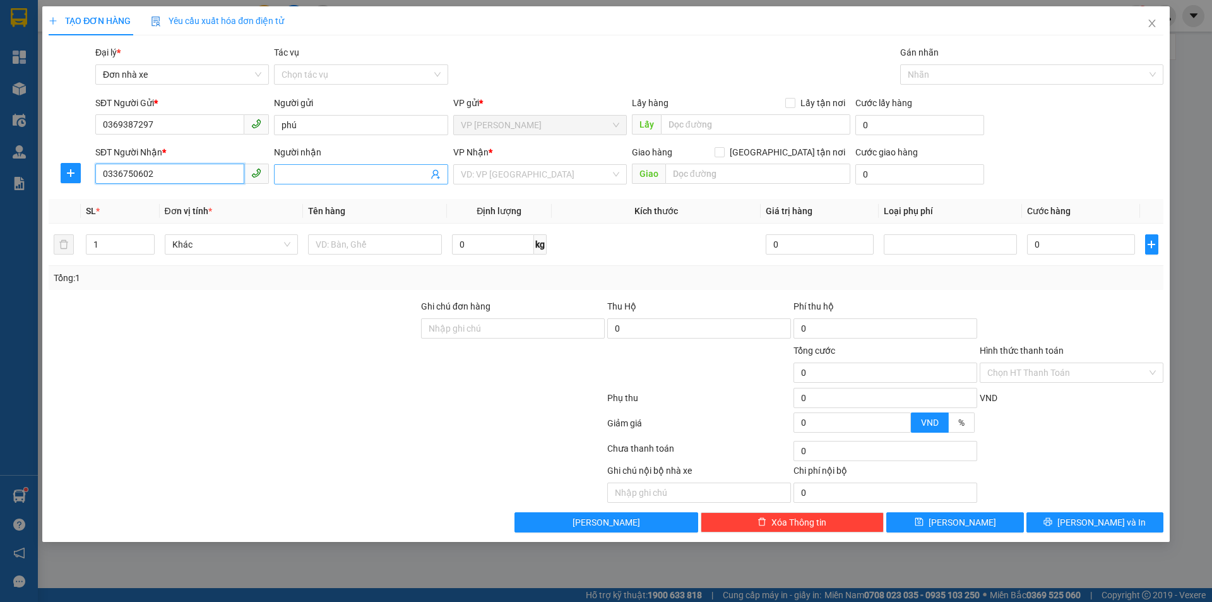
type input "0336750602"
click at [304, 170] on input "Người nhận" at bounding box center [355, 174] width 146 height 14
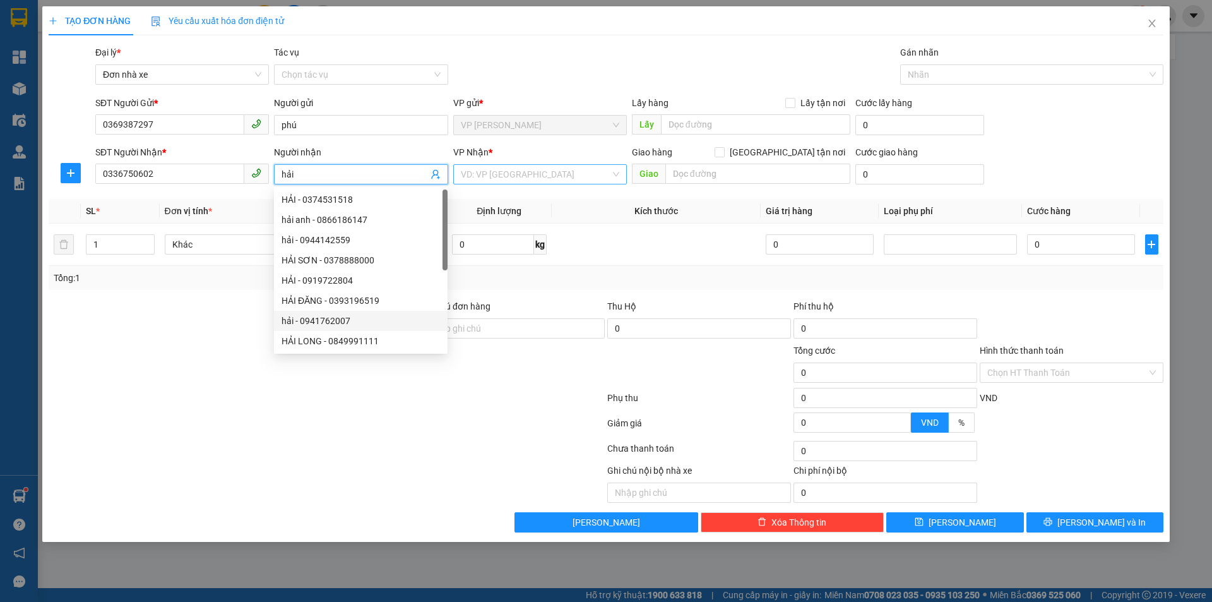
type input "hải"
click at [523, 174] on input "search" at bounding box center [536, 174] width 150 height 19
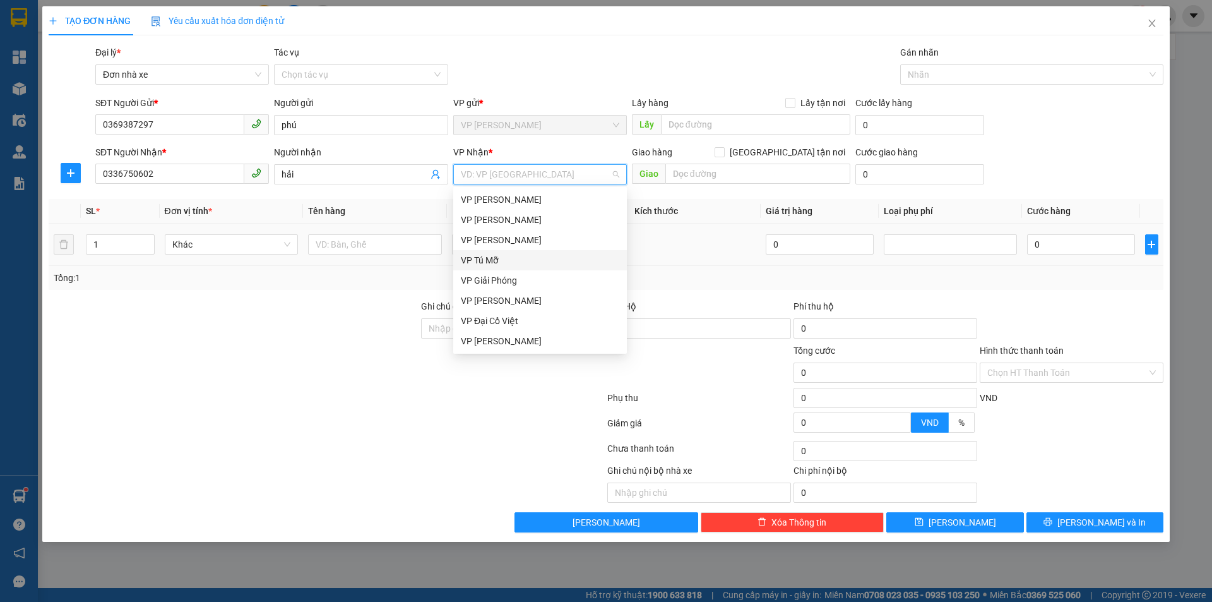
click at [499, 254] on div "VP Tú Mỡ" at bounding box center [540, 260] width 158 height 14
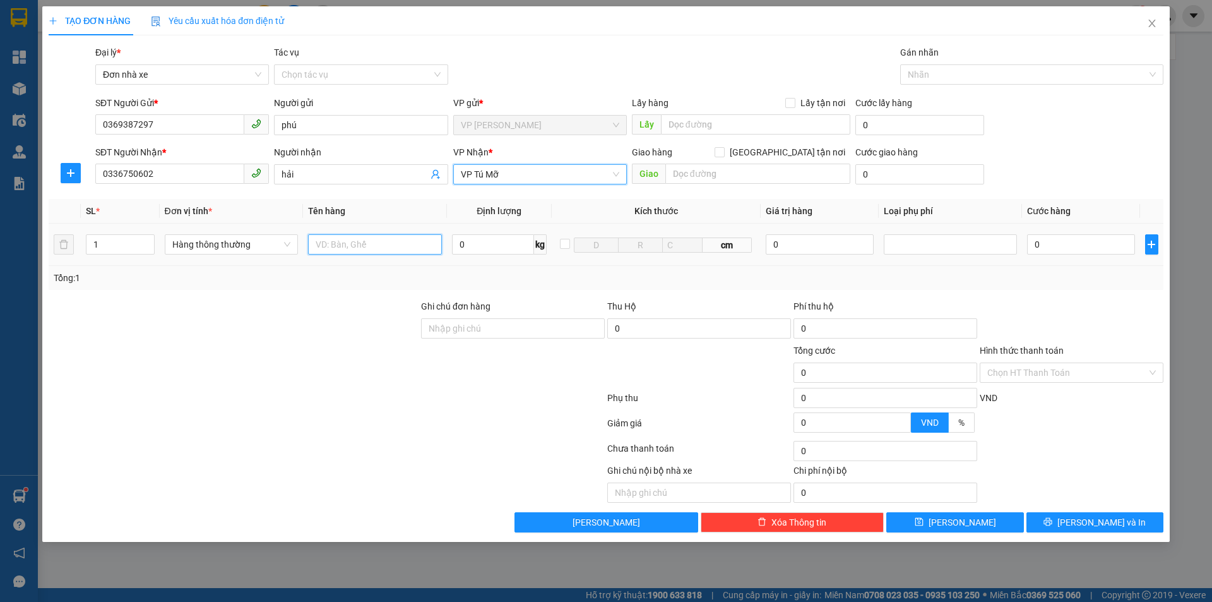
click at [356, 250] on input "text" at bounding box center [375, 244] width 134 height 20
type input "1 thùng xốp"
drag, startPoint x: 465, startPoint y: 246, endPoint x: 471, endPoint y: 244, distance: 6.6
click at [465, 247] on input "0" at bounding box center [493, 244] width 82 height 20
type input "6"
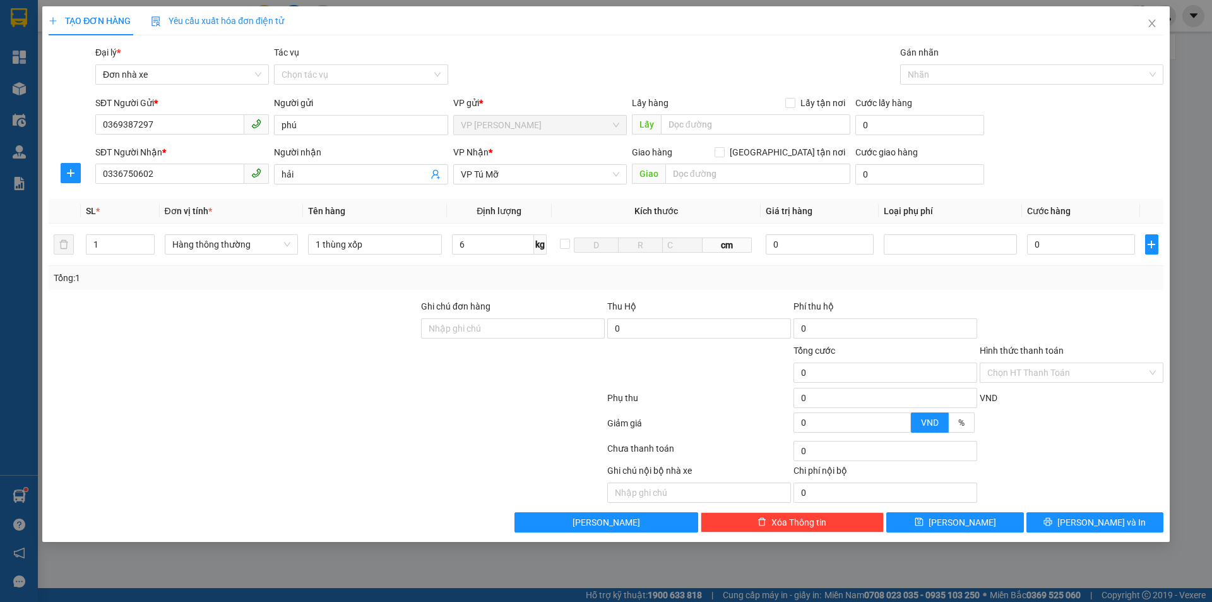
click at [1069, 300] on div at bounding box center [1071, 321] width 186 height 44
type input "40.000"
click at [1077, 366] on input "Hình thức thanh toán" at bounding box center [1067, 372] width 160 height 19
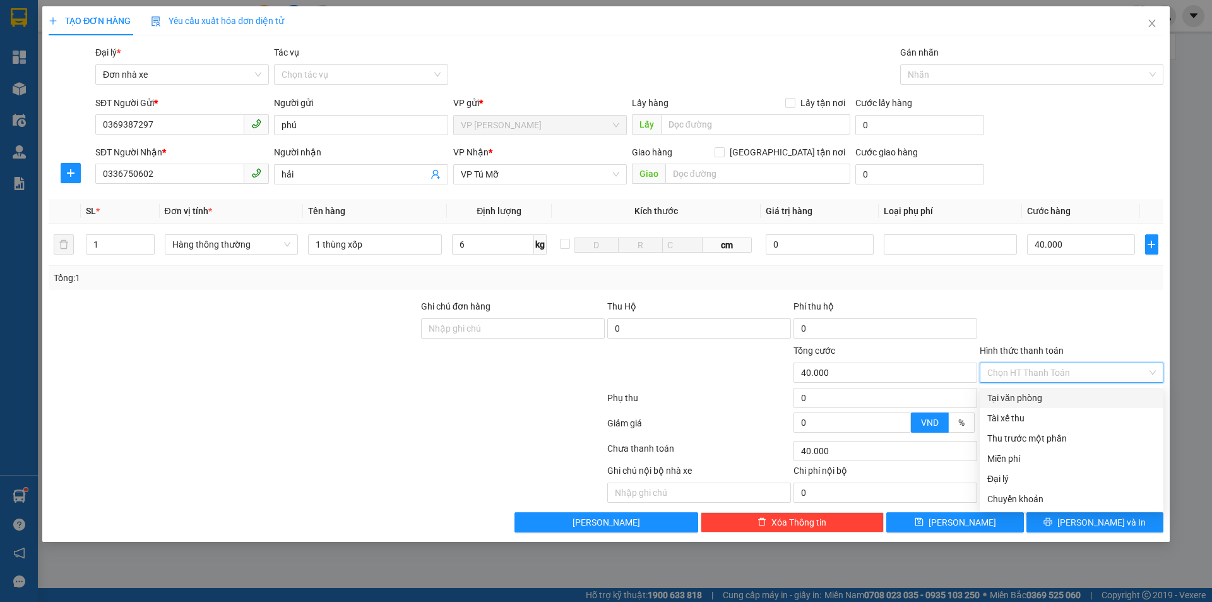
click at [1036, 399] on div "Tại văn phòng" at bounding box center [1071, 398] width 169 height 14
type input "0"
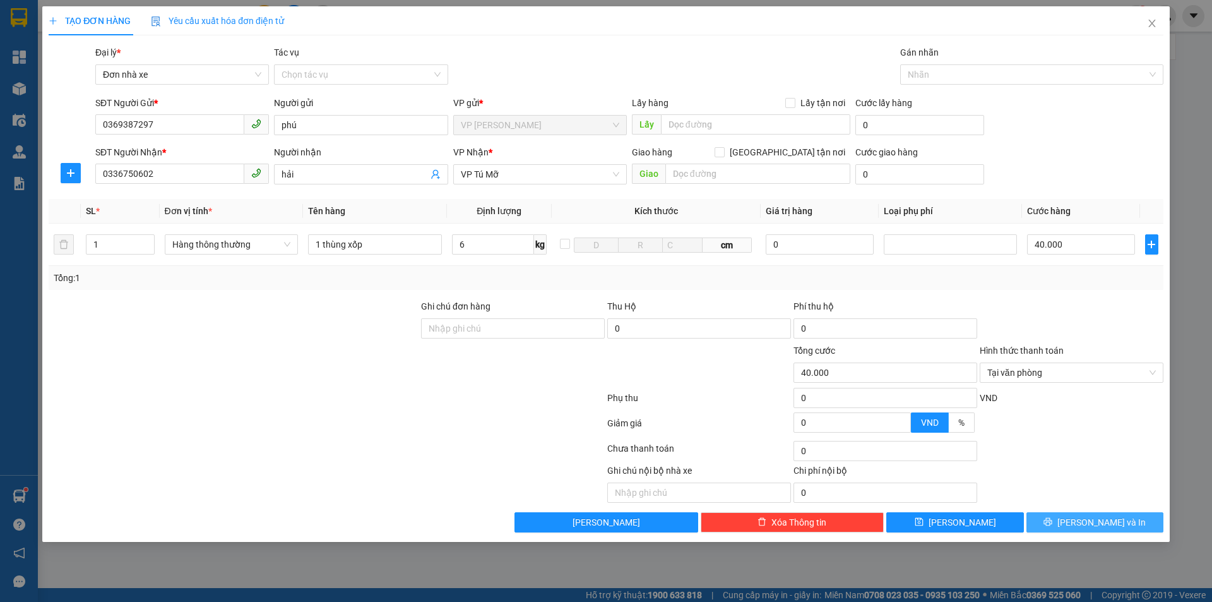
drag, startPoint x: 1080, startPoint y: 523, endPoint x: 930, endPoint y: 340, distance: 235.9
click at [1080, 523] on button "[PERSON_NAME] và In" at bounding box center [1094, 522] width 137 height 20
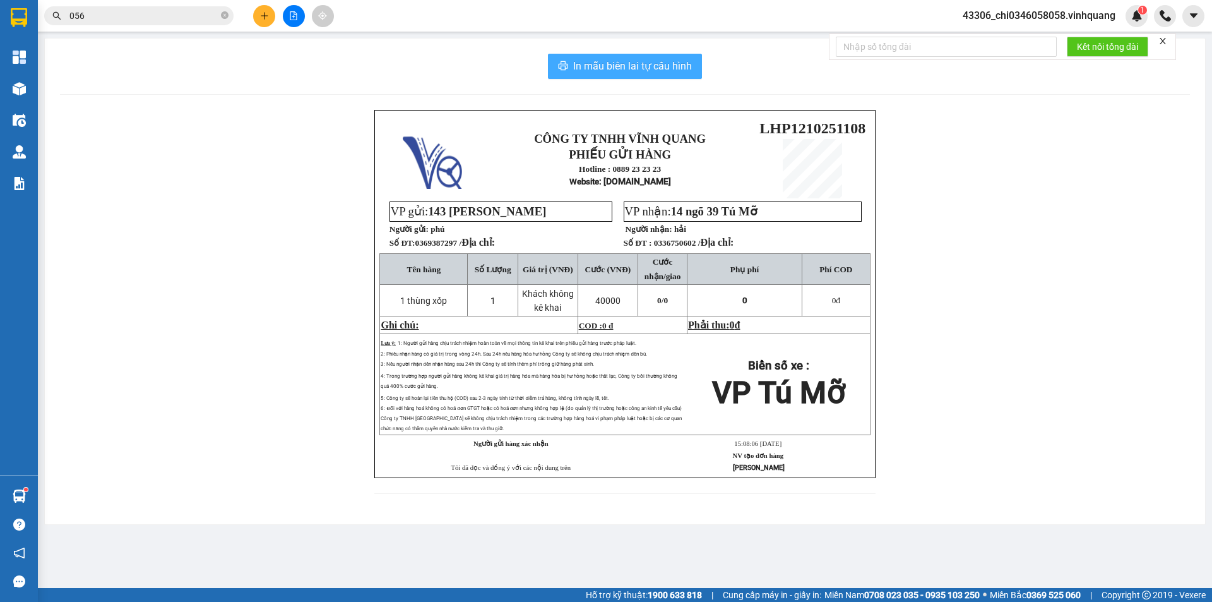
click at [603, 62] on span "In mẫu biên lai tự cấu hình" at bounding box center [632, 66] width 119 height 16
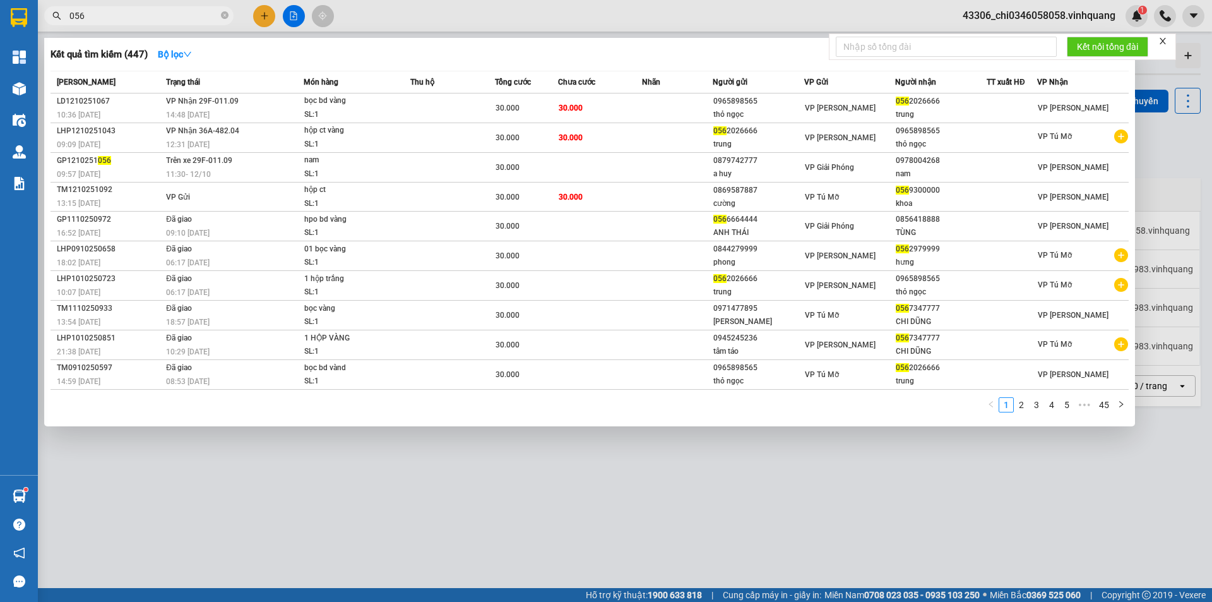
drag, startPoint x: 112, startPoint y: 16, endPoint x: 44, endPoint y: 11, distance: 69.0
click at [44, 11] on div "056" at bounding box center [123, 15] width 246 height 19
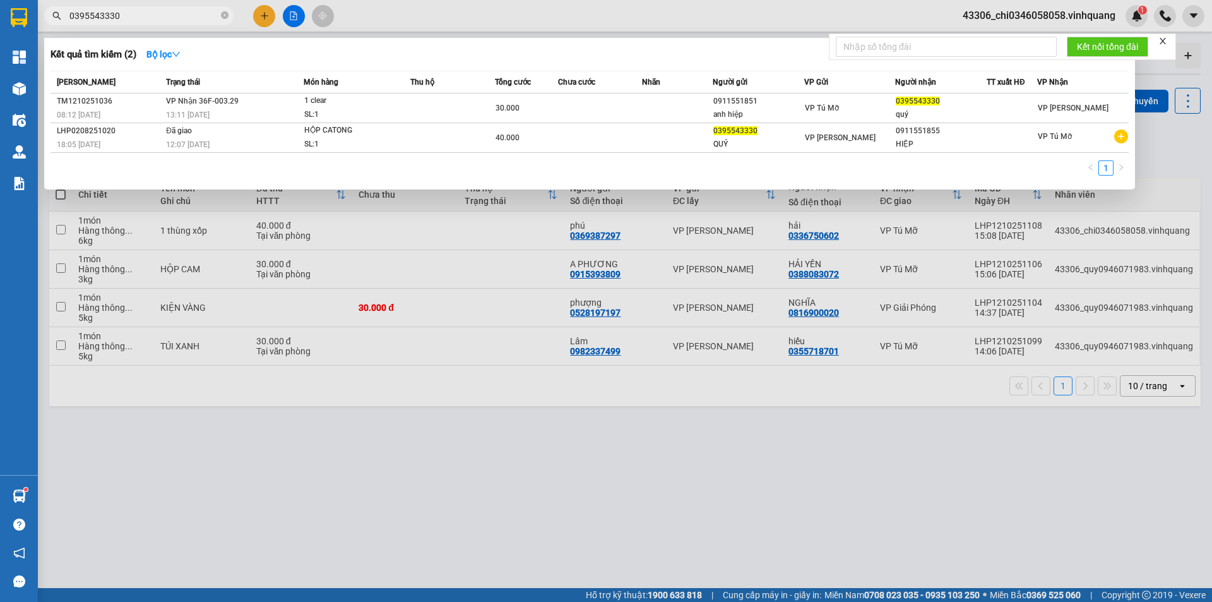
type input "0395543330"
click at [359, 511] on div at bounding box center [606, 301] width 1212 height 602
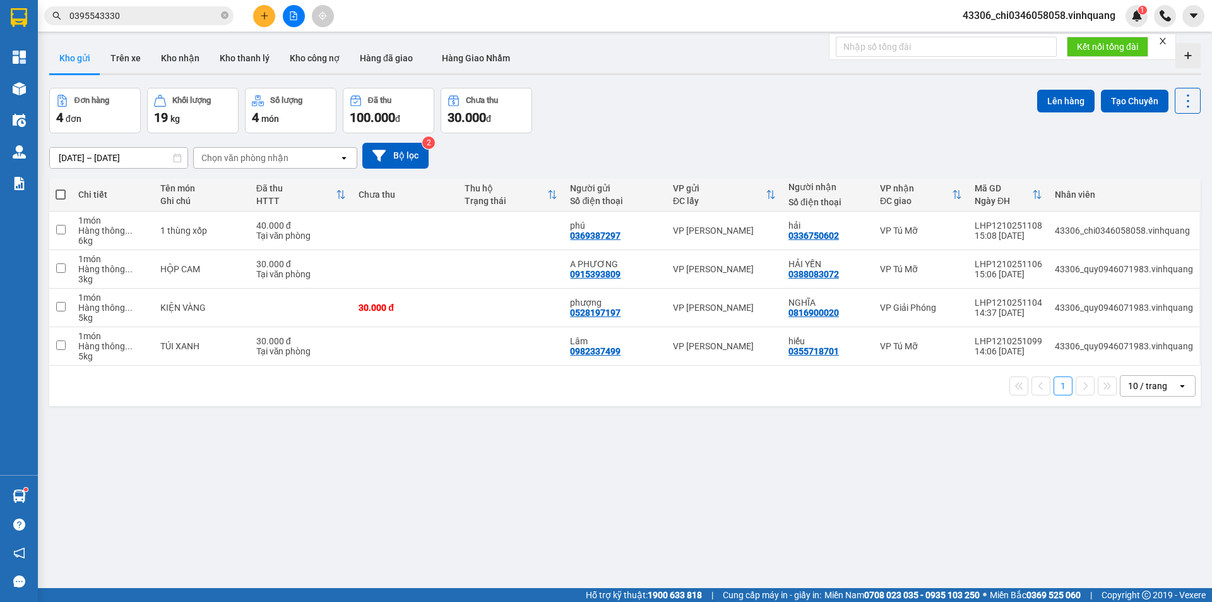
drag, startPoint x: 557, startPoint y: 458, endPoint x: 470, endPoint y: 291, distance: 188.6
click at [557, 458] on div "ver 1.8.146 Kho gửi Trên xe Kho nhận Kho thanh lý Kho công nợ Hàng đã giao Hàng…" at bounding box center [624, 339] width 1161 height 602
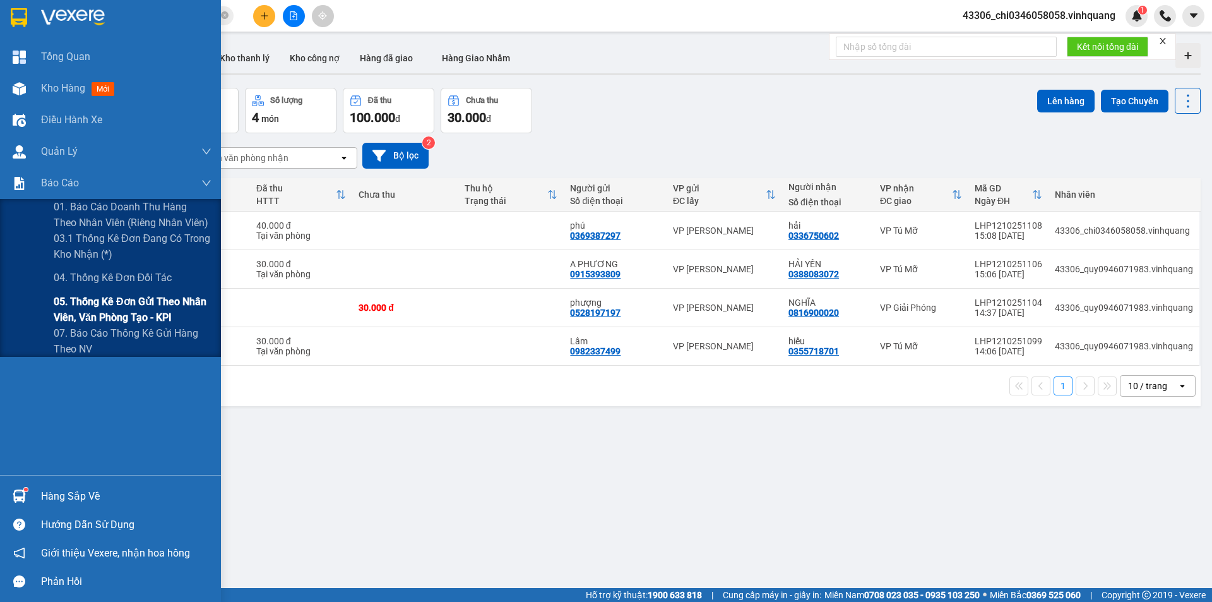
click at [100, 300] on span "05. Thống kê đơn gửi theo nhân viên, văn phòng tạo - KPI" at bounding box center [133, 309] width 158 height 32
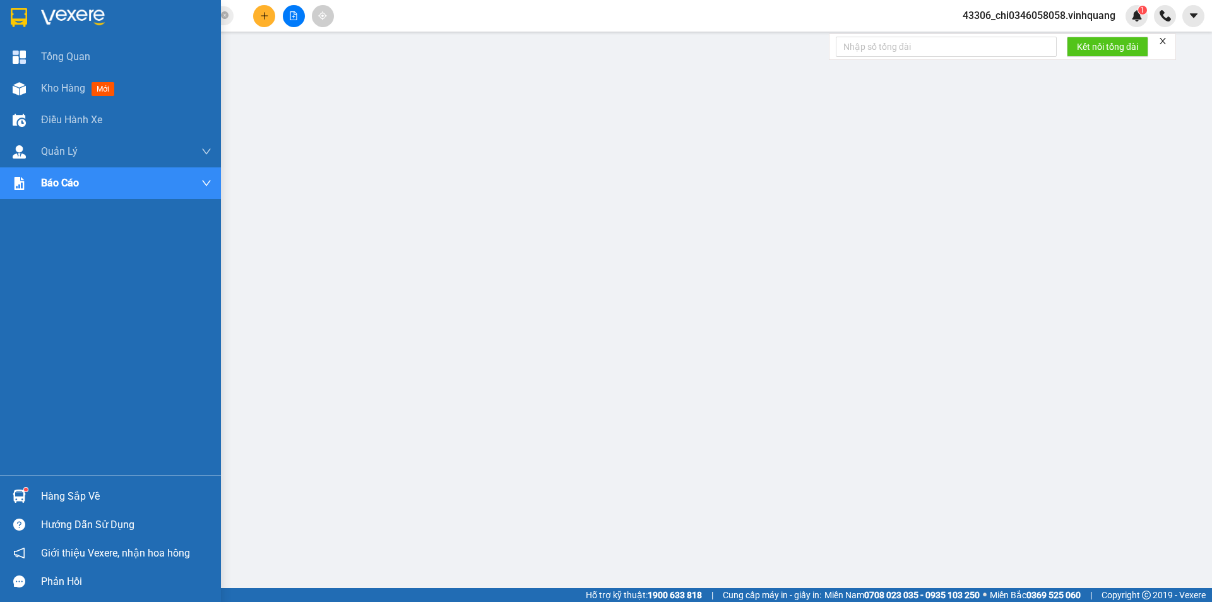
click at [20, 13] on img at bounding box center [19, 17] width 16 height 19
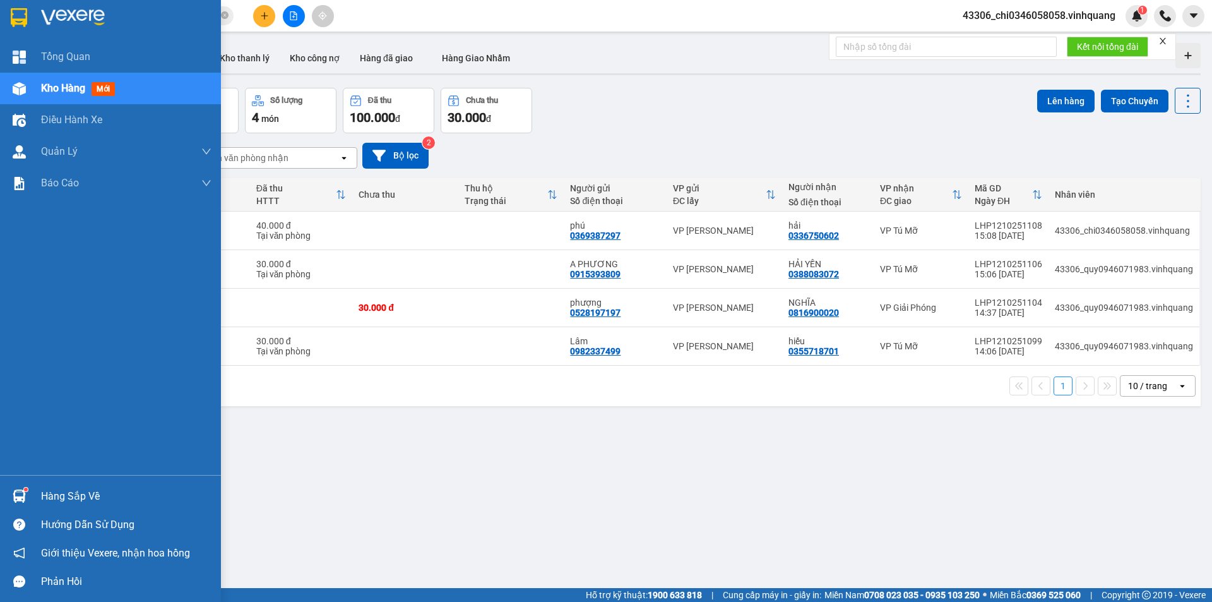
click at [22, 20] on img at bounding box center [19, 17] width 16 height 19
